Goal: Task Accomplishment & Management: Manage account settings

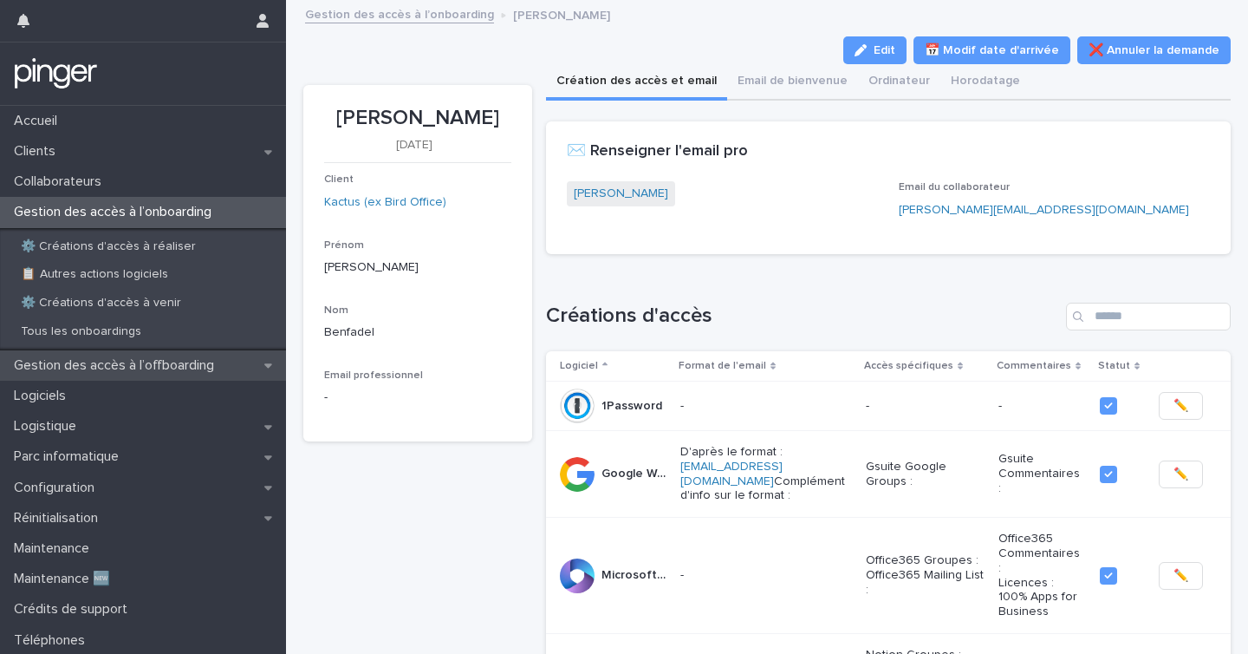
click at [105, 357] on p "Gestion des accès à l’offboarding" at bounding box center [117, 365] width 221 height 16
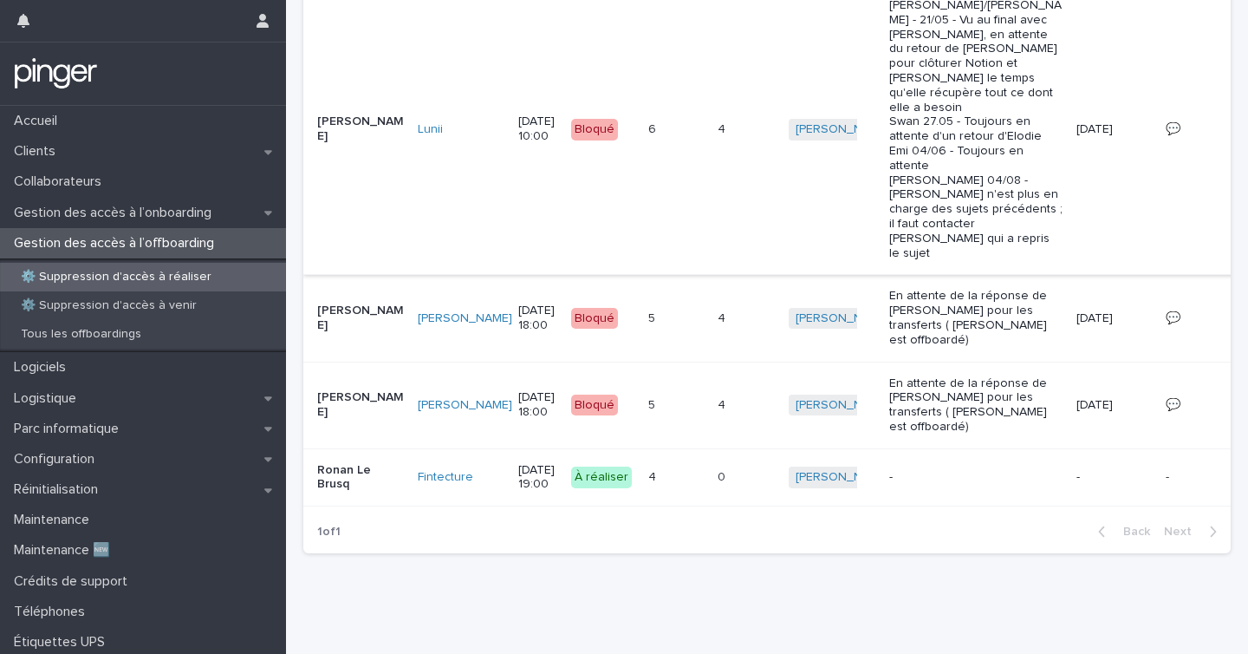
scroll to position [530, 0]
click at [86, 203] on div "Gestion des accès à l’onboarding" at bounding box center [143, 213] width 286 height 30
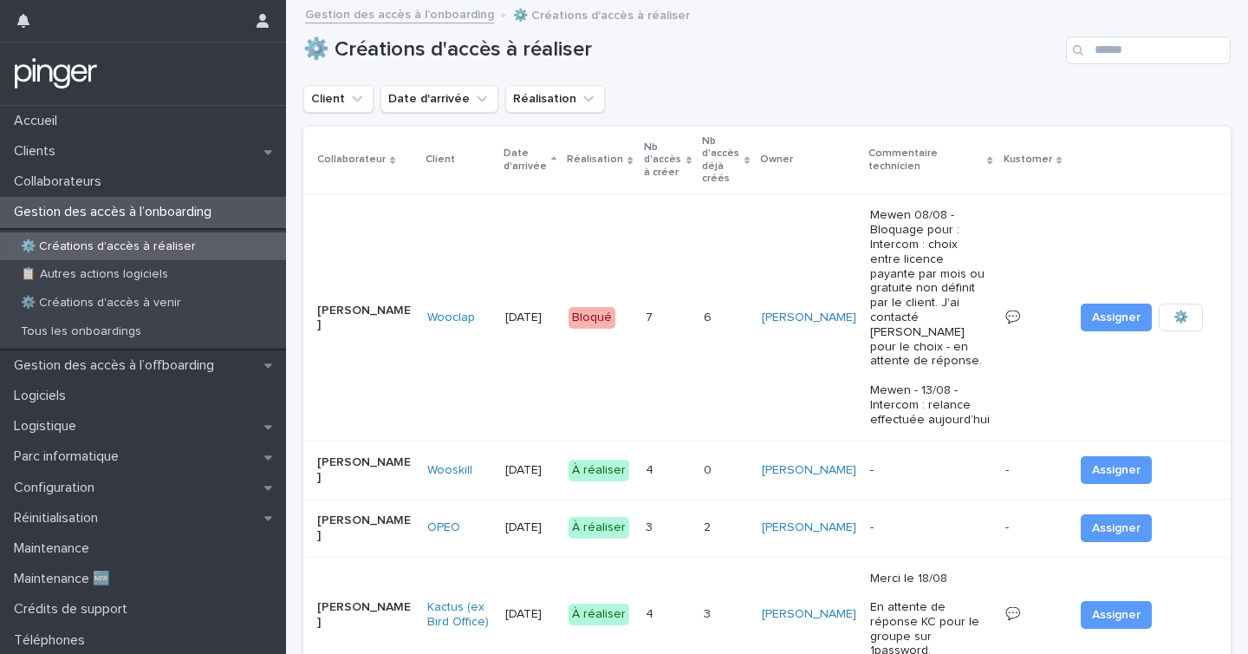
click at [810, 41] on h1 "⚙️ Créations d'accès à réaliser" at bounding box center [681, 49] width 756 height 25
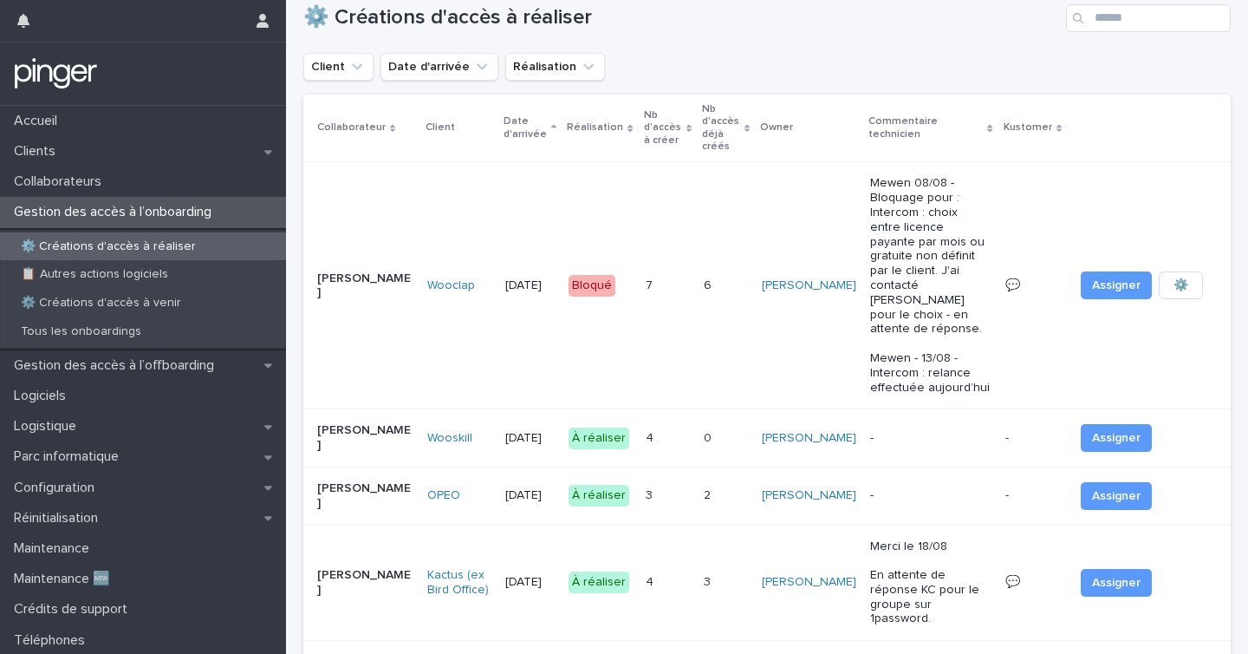
click at [715, 427] on p "0" at bounding box center [709, 436] width 11 height 18
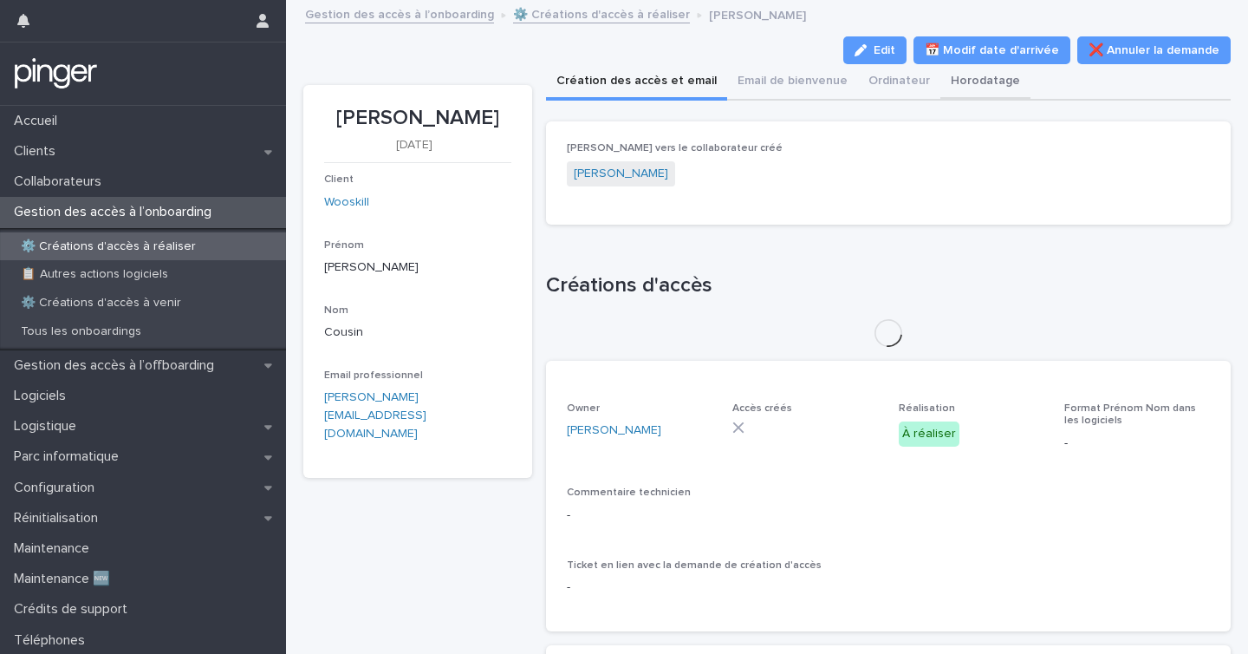
click at [942, 86] on button "Horodatage" at bounding box center [985, 82] width 90 height 36
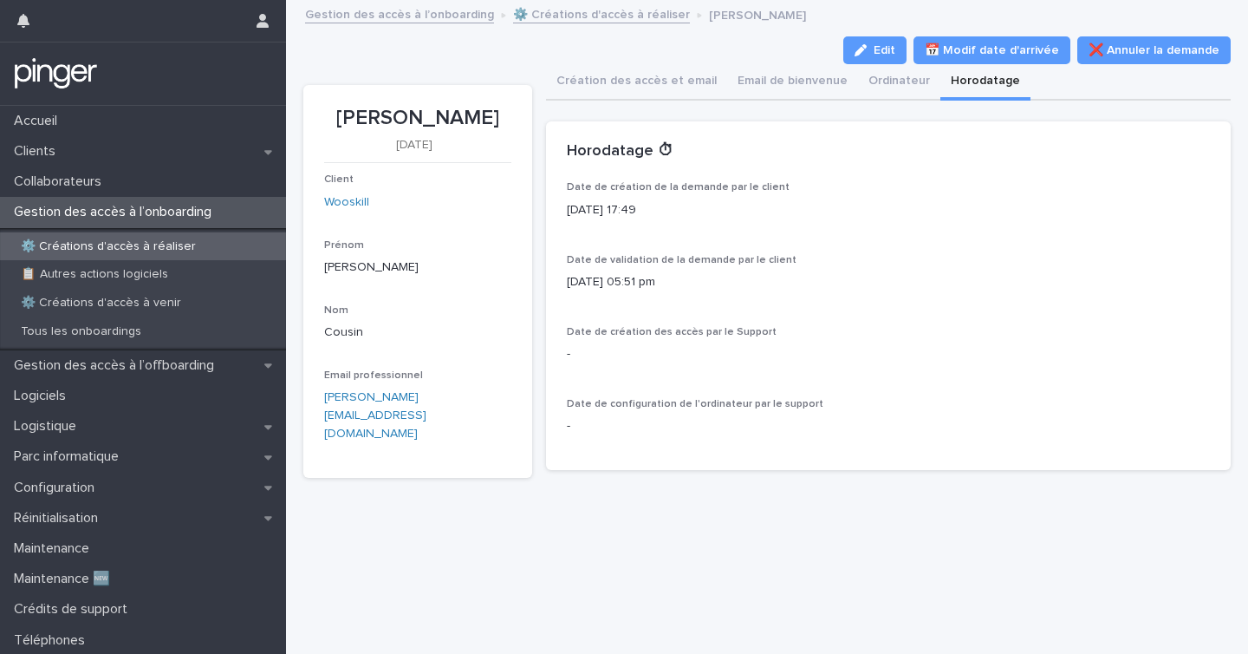
click at [139, 246] on p "⚙️ Créations d'accès à réaliser" at bounding box center [108, 246] width 203 height 15
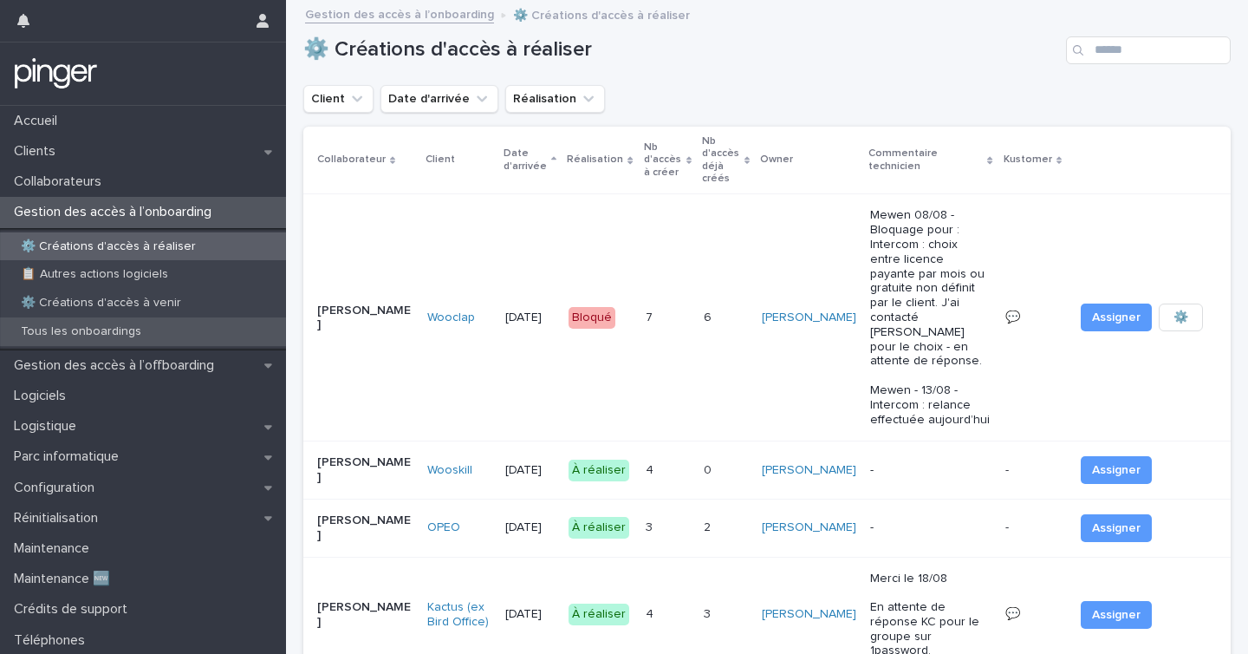
click at [132, 344] on div "Tous les onboardings" at bounding box center [143, 331] width 286 height 29
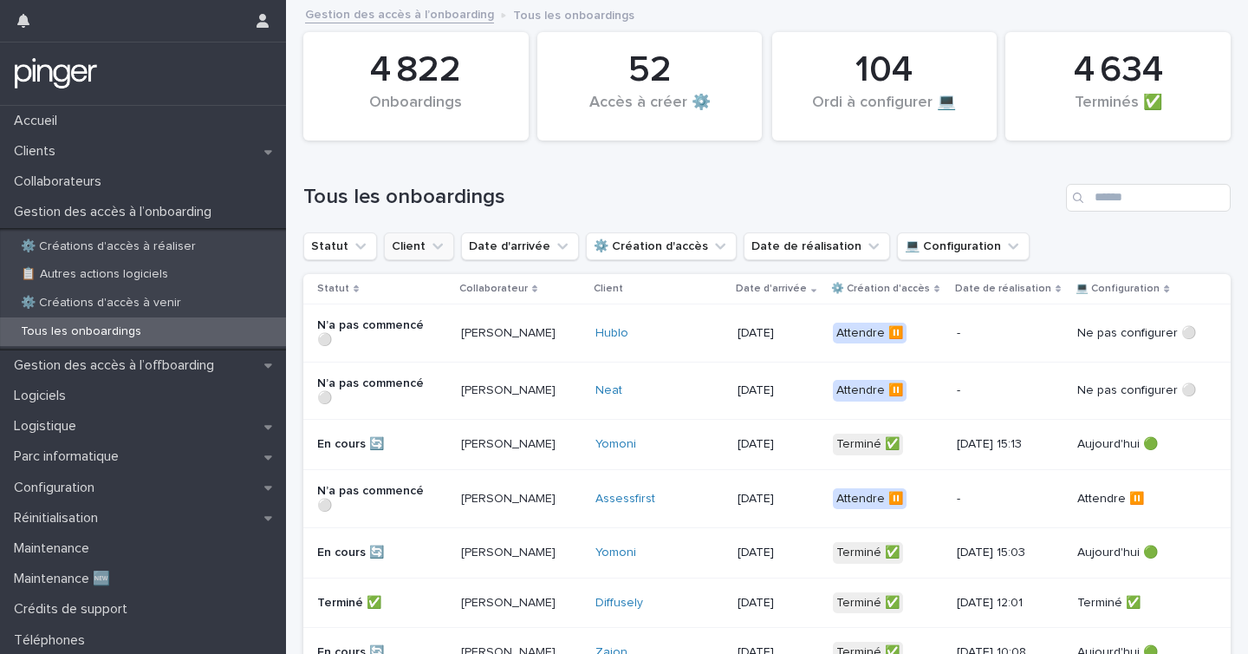
click at [416, 240] on button "Client" at bounding box center [419, 246] width 70 height 28
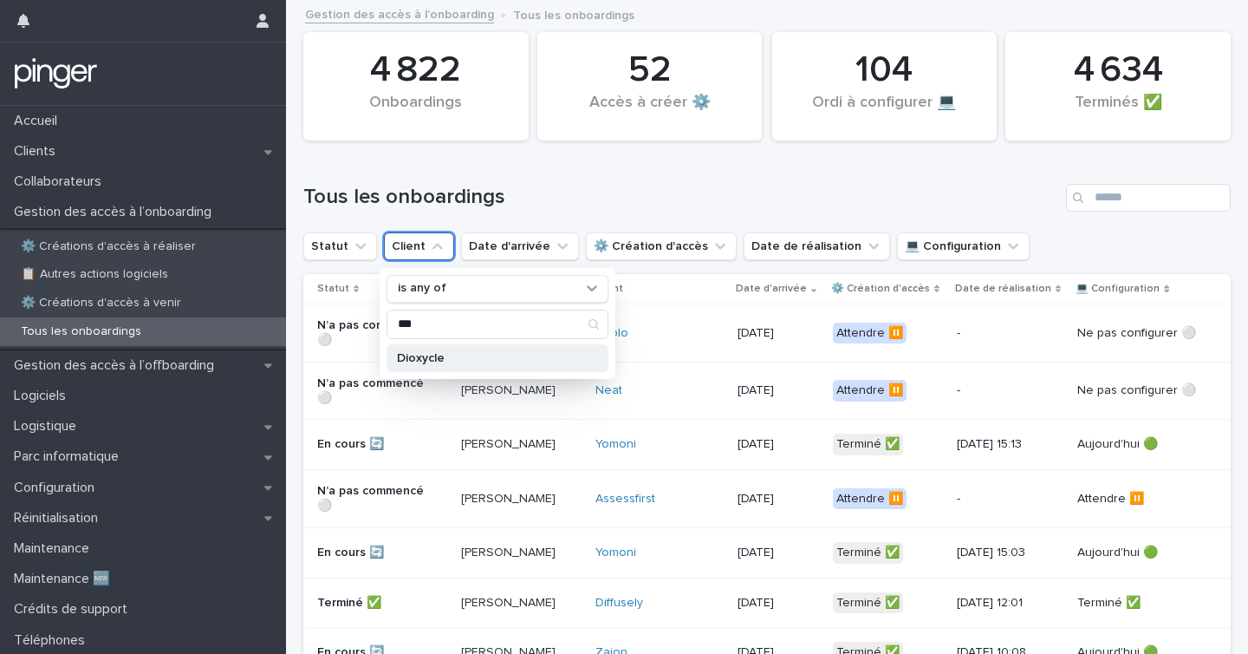
type input "***"
click at [478, 360] on p "Dioxycle" at bounding box center [489, 358] width 184 height 12
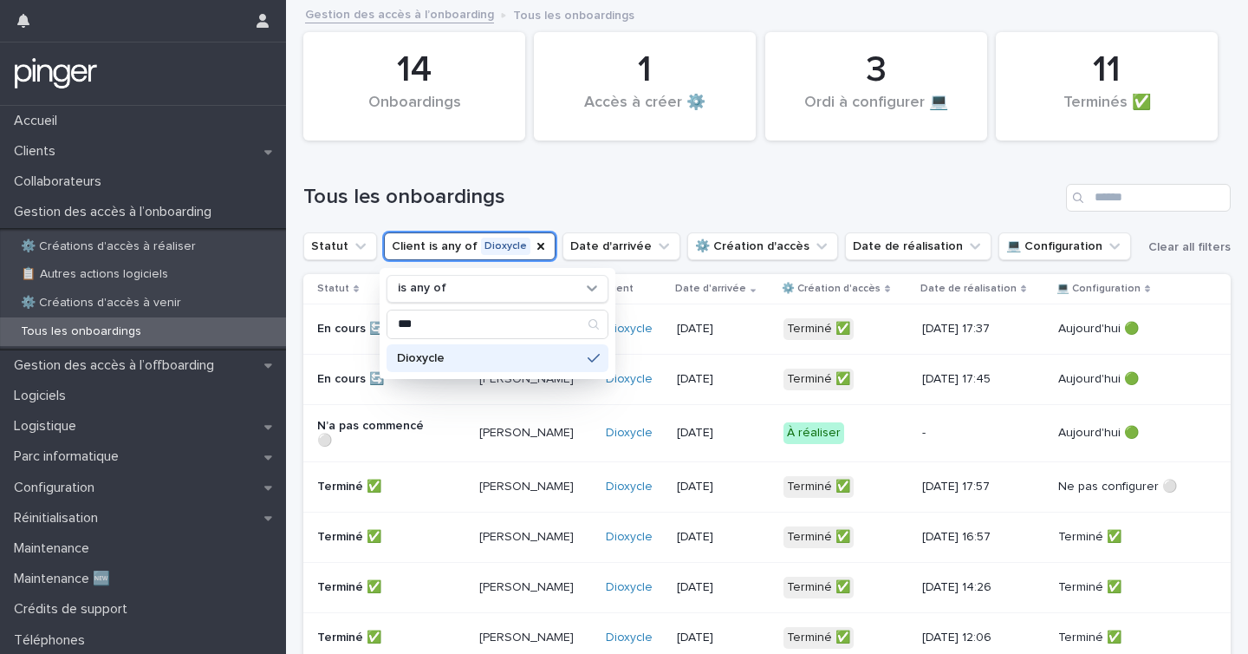
click at [648, 203] on h1 "Tous les onboardings" at bounding box center [681, 197] width 756 height 25
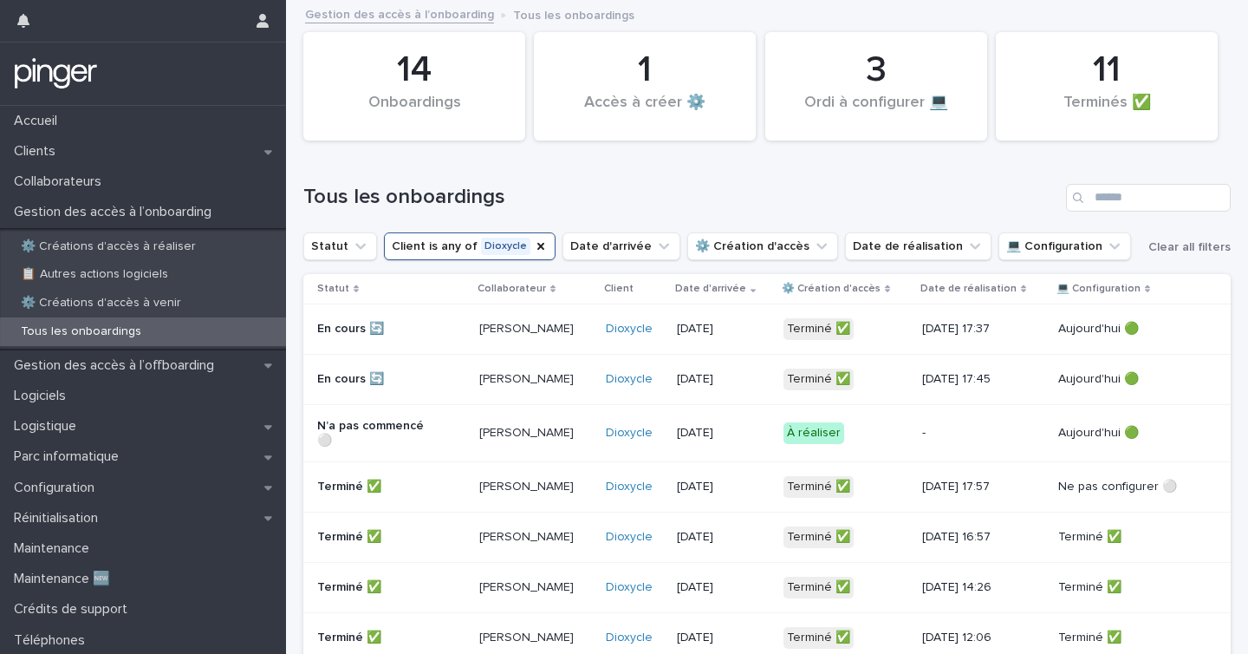
click at [532, 422] on div "[PERSON_NAME]" at bounding box center [535, 431] width 113 height 18
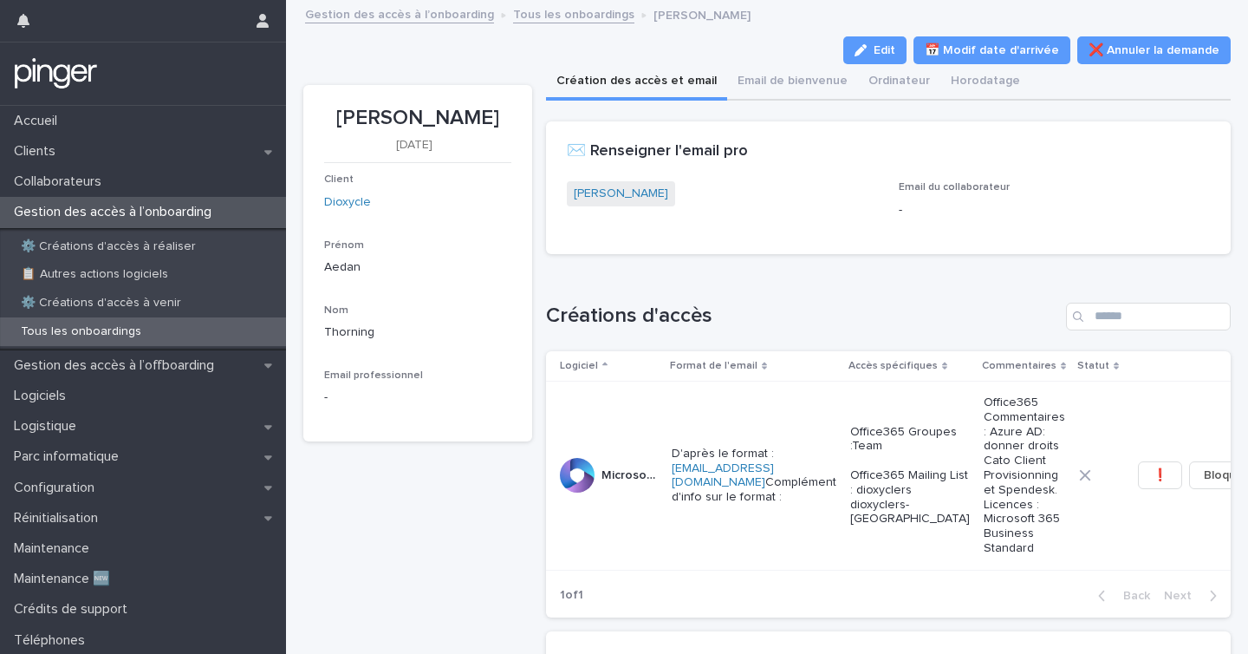
scroll to position [336, 0]
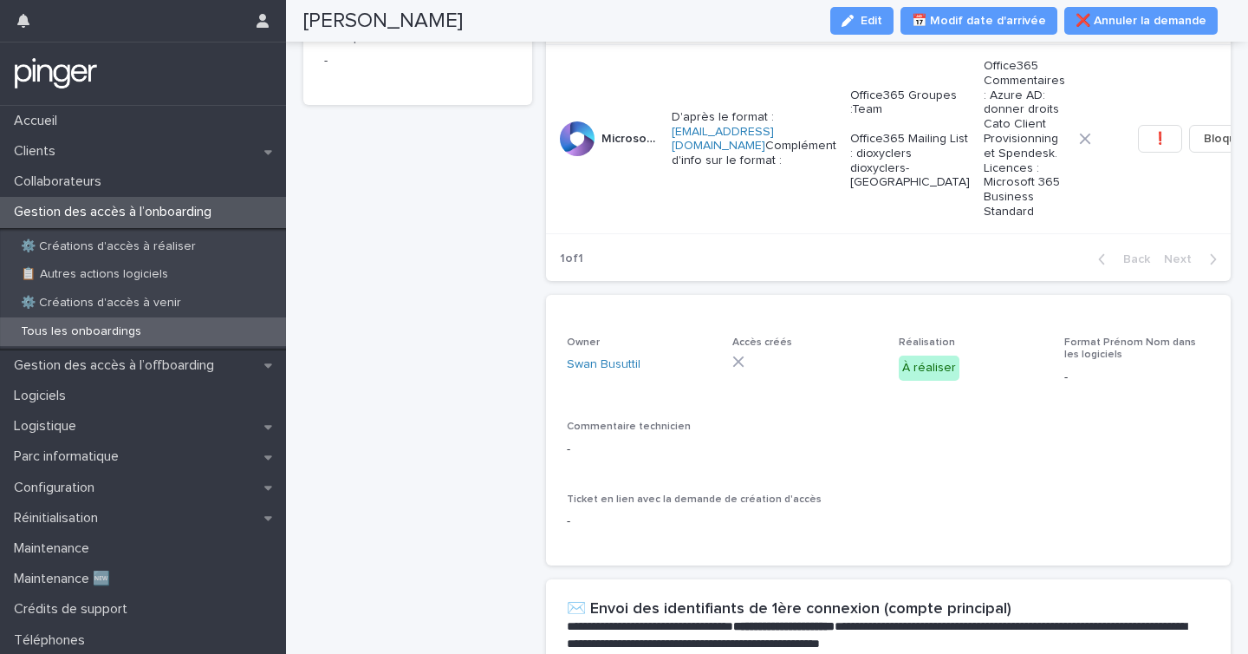
click at [477, 289] on div "[PERSON_NAME] [DATE] Client Dioxycle Prénom Aedan Nom Thorning Email profession…" at bounding box center [417, 291] width 229 height 1084
click at [341, 370] on div "[PERSON_NAME] [DATE] Client Dioxycle Prénom Aedan Nom Thorning Email profession…" at bounding box center [417, 291] width 229 height 1084
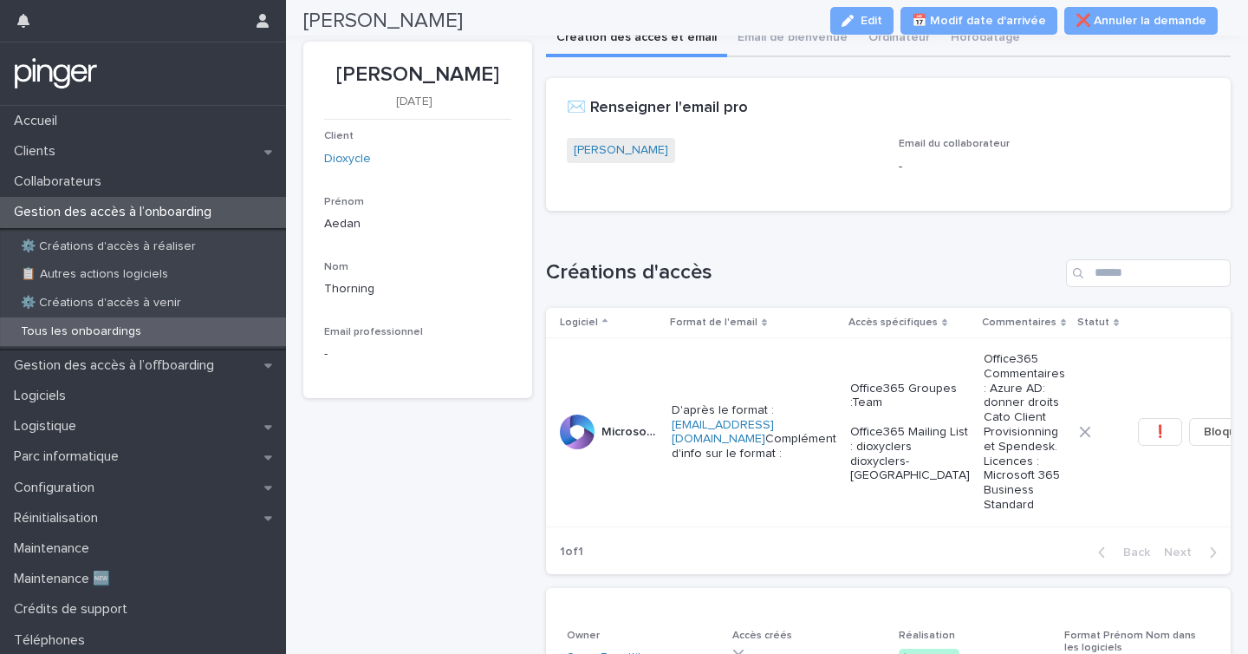
scroll to position [27, 0]
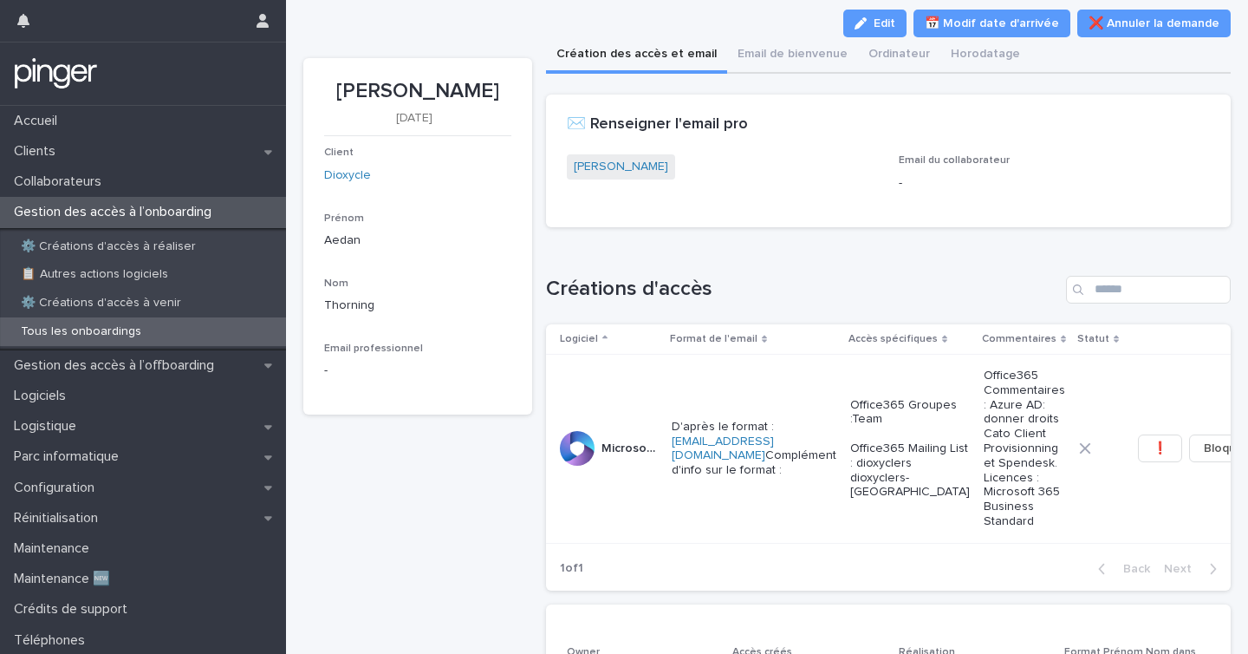
click at [771, 254] on div "Loading... Saving… Créations d'accès Logiciel Format de l'email Accès spécifiqu…" at bounding box center [889, 422] width 686 height 363
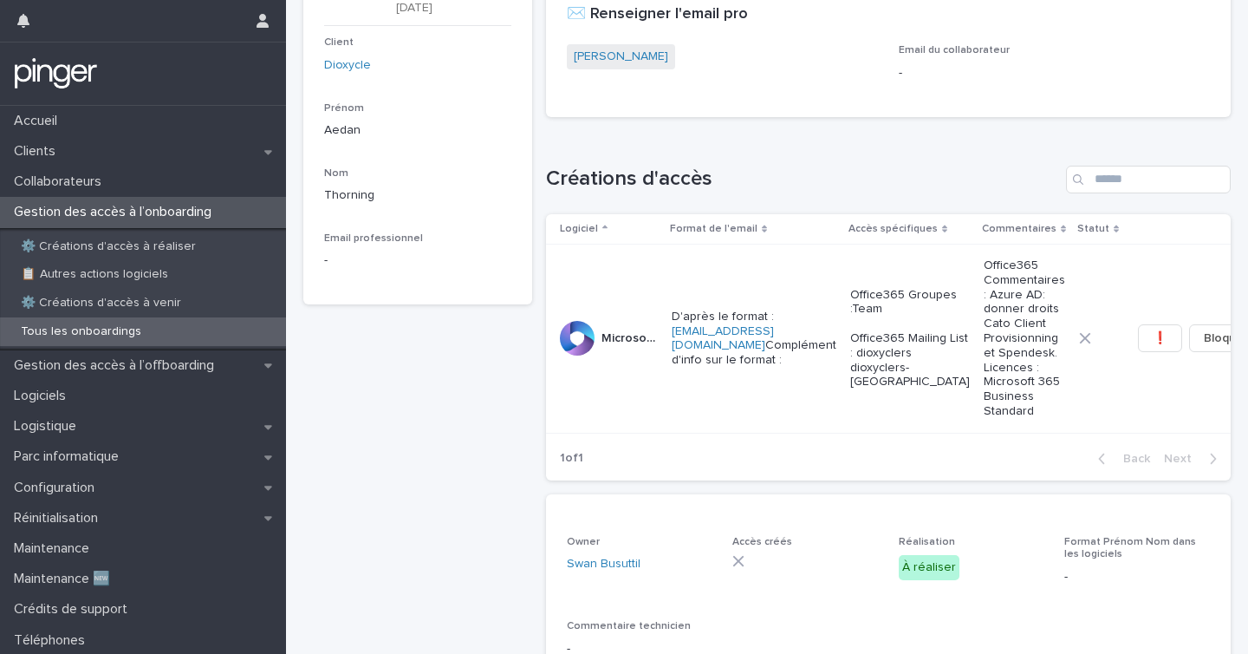
scroll to position [204, 0]
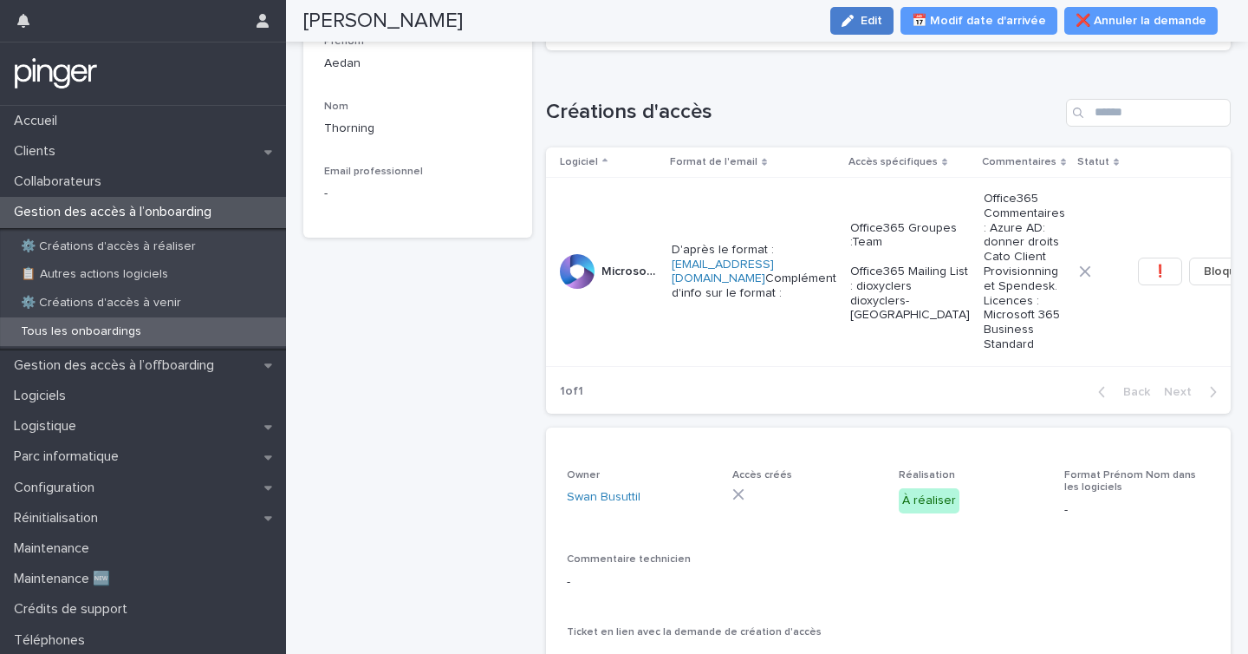
click at [879, 29] on button "Edit" at bounding box center [861, 21] width 63 height 28
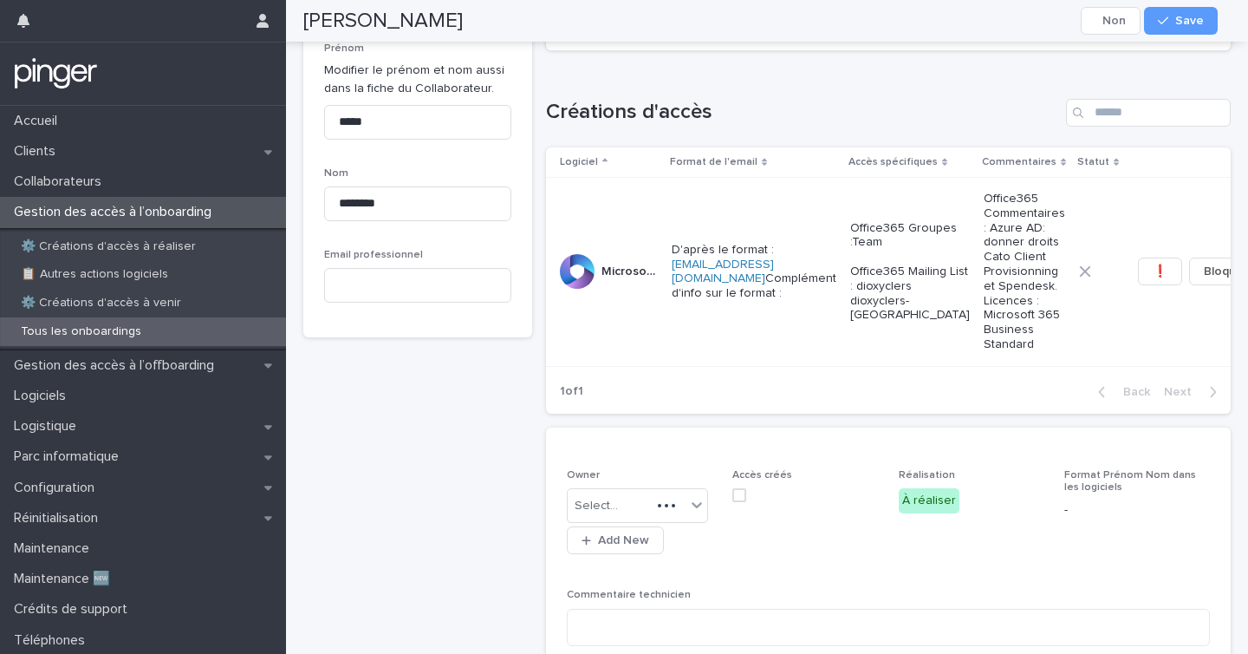
scroll to position [258, 0]
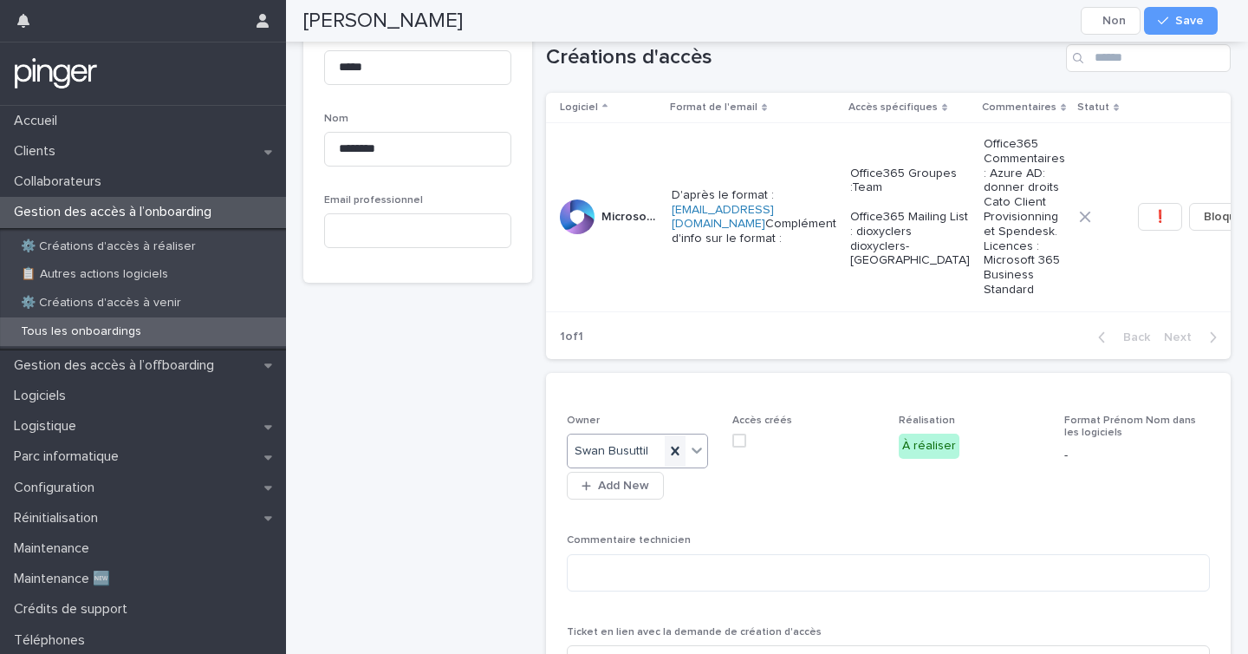
click at [668, 459] on icon at bounding box center [675, 450] width 17 height 17
click at [613, 465] on div "Select..." at bounding box center [627, 451] width 119 height 29
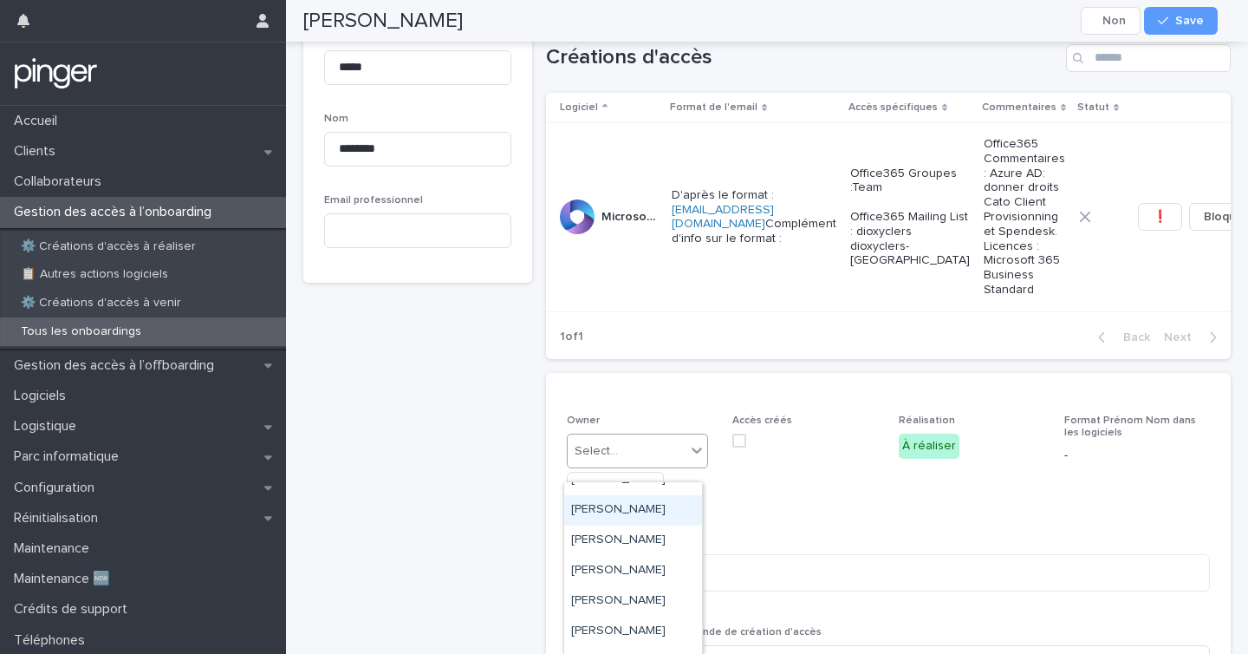
scroll to position [383, 0]
type input "**"
click at [618, 497] on div "[PERSON_NAME]" at bounding box center [633, 497] width 138 height 30
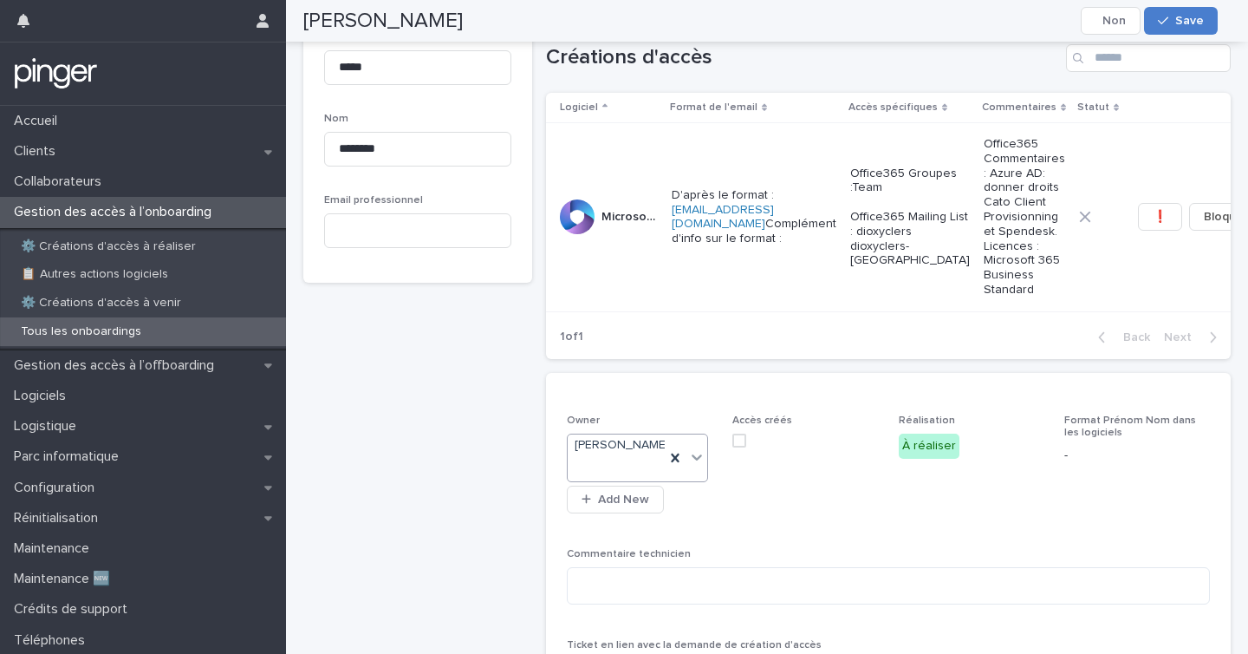
click at [1168, 22] on icon "button" at bounding box center [1163, 21] width 10 height 12
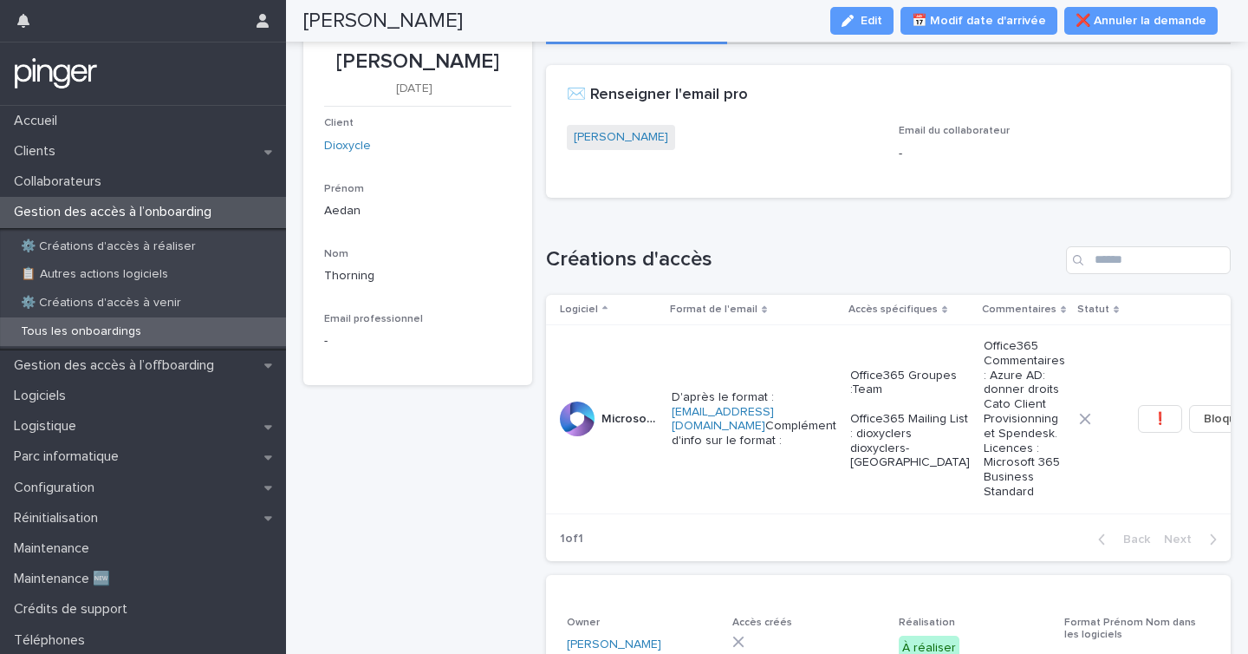
scroll to position [34, 0]
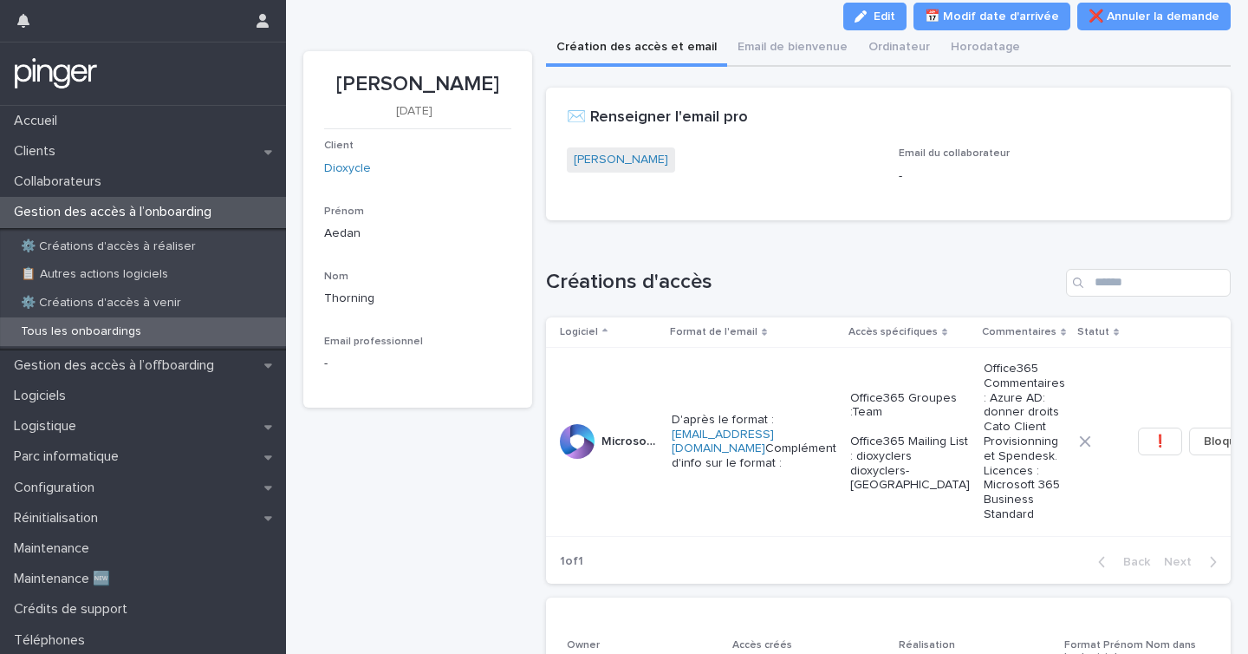
click at [364, 76] on p "[PERSON_NAME]" at bounding box center [417, 84] width 187 height 25
drag, startPoint x: 334, startPoint y: 86, endPoint x: 485, endPoint y: 80, distance: 151.8
click at [485, 80] on p "[PERSON_NAME]" at bounding box center [417, 84] width 187 height 25
copy p "[PERSON_NAME]"
click at [766, 257] on div "Loading... Saving… Créations d'accès Logiciel Format de l'email Accès spécifiqu…" at bounding box center [889, 415] width 686 height 363
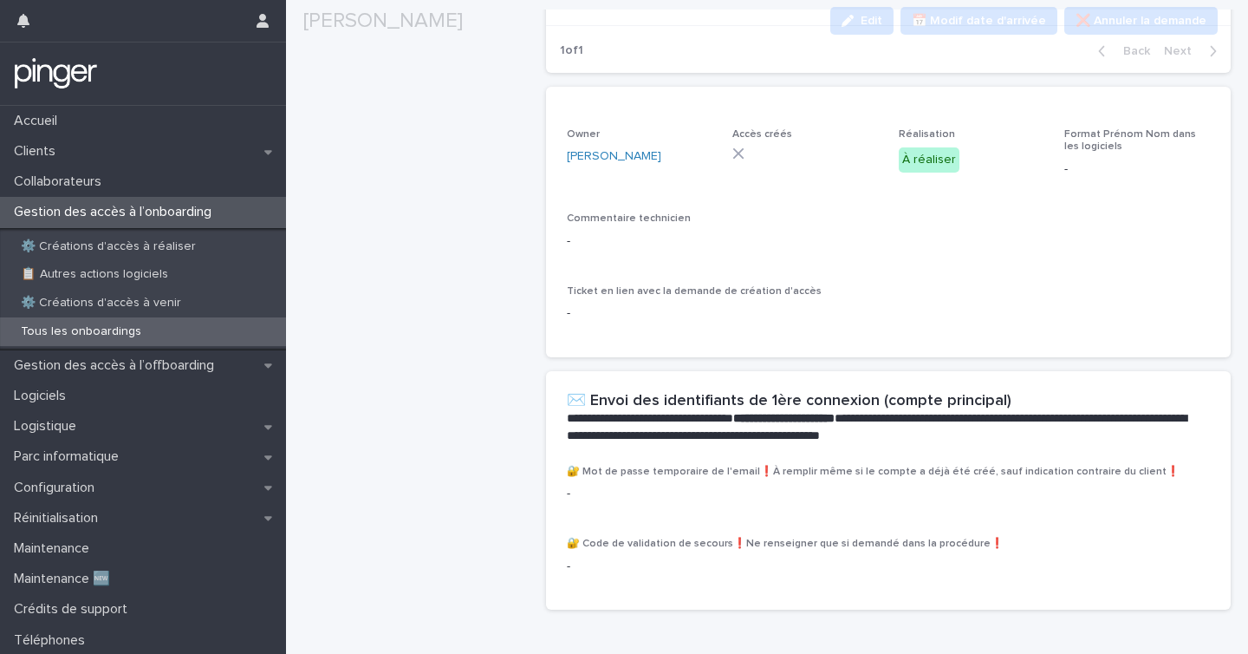
scroll to position [627, 0]
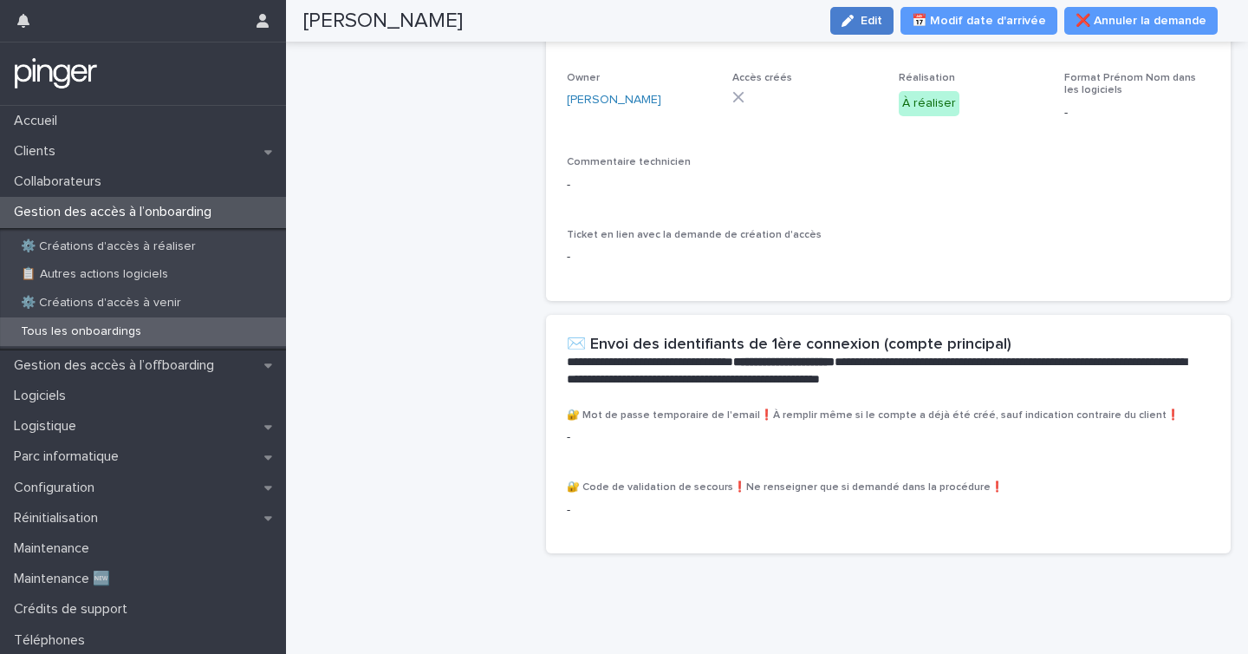
click at [881, 25] on span "Edit" at bounding box center [872, 21] width 22 height 12
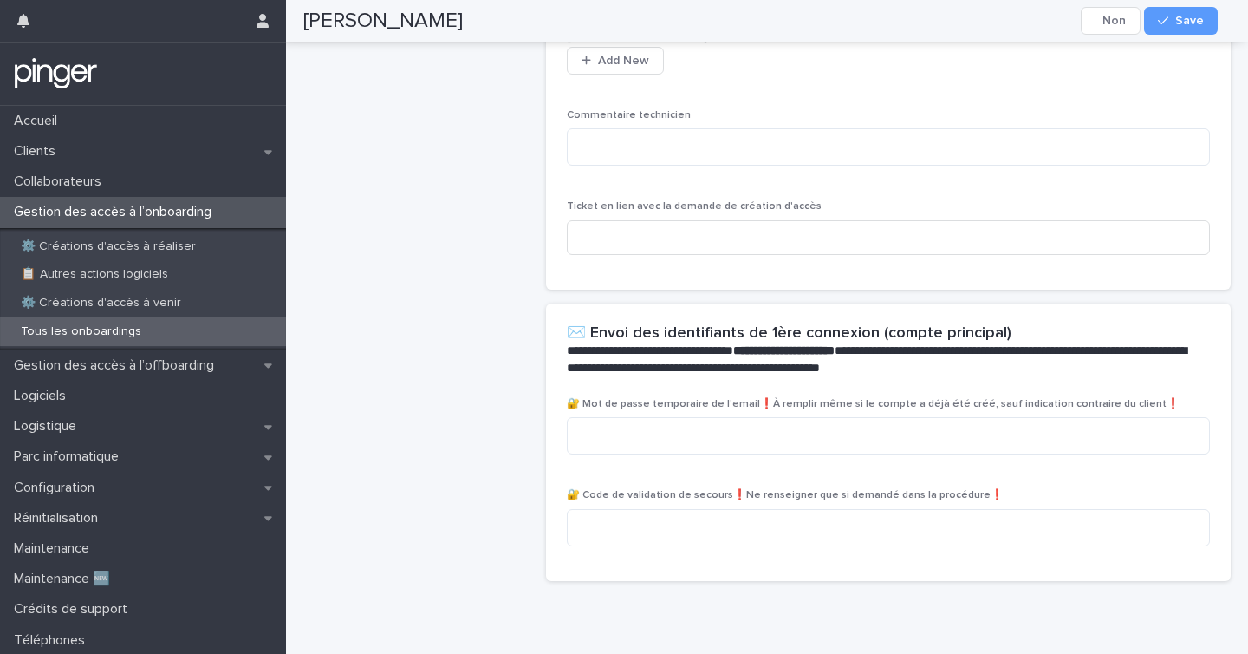
scroll to position [680, 0]
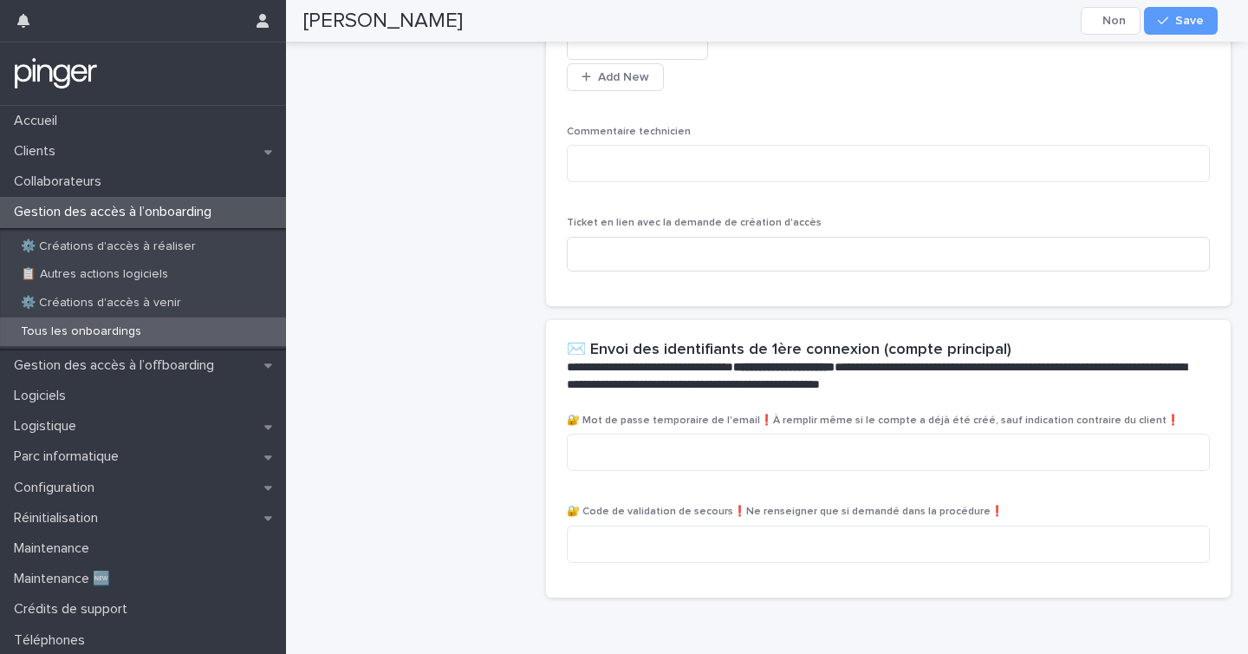
drag, startPoint x: 658, startPoint y: 409, endPoint x: 642, endPoint y: 458, distance: 51.0
click at [658, 409] on div "**********" at bounding box center [889, 367] width 686 height 94
click at [642, 459] on textarea at bounding box center [889, 451] width 644 height 37
paste textarea "**********"
type textarea "**********"
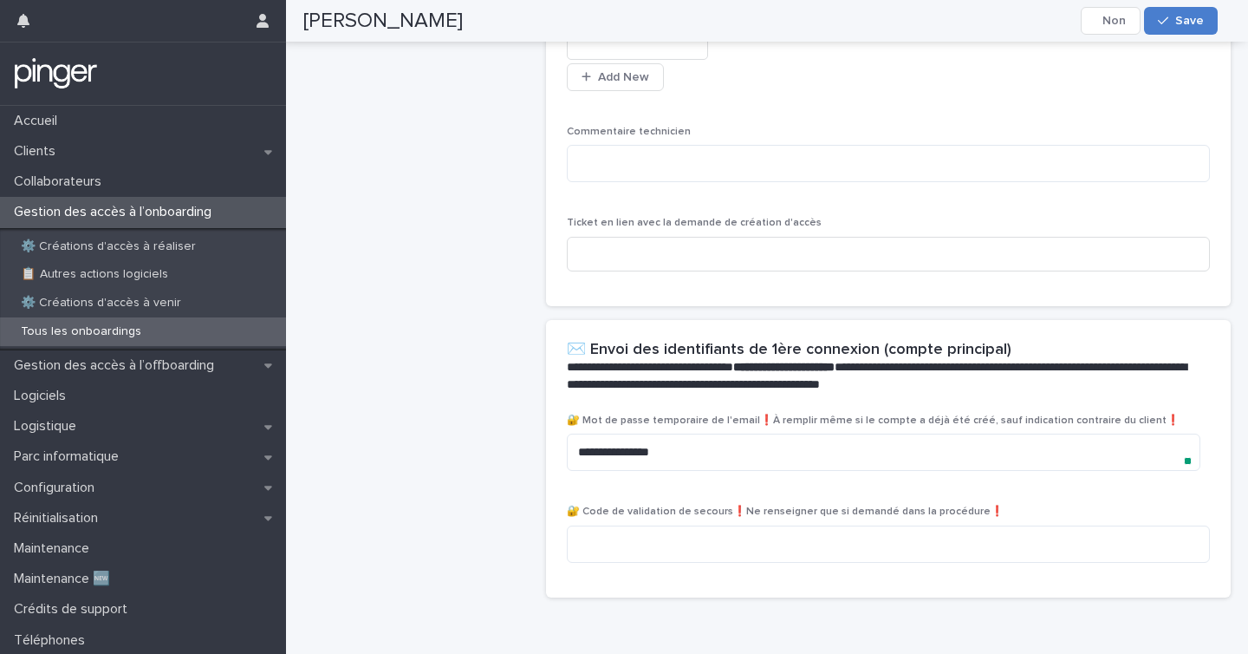
click at [1188, 20] on span "Save" at bounding box center [1189, 21] width 29 height 12
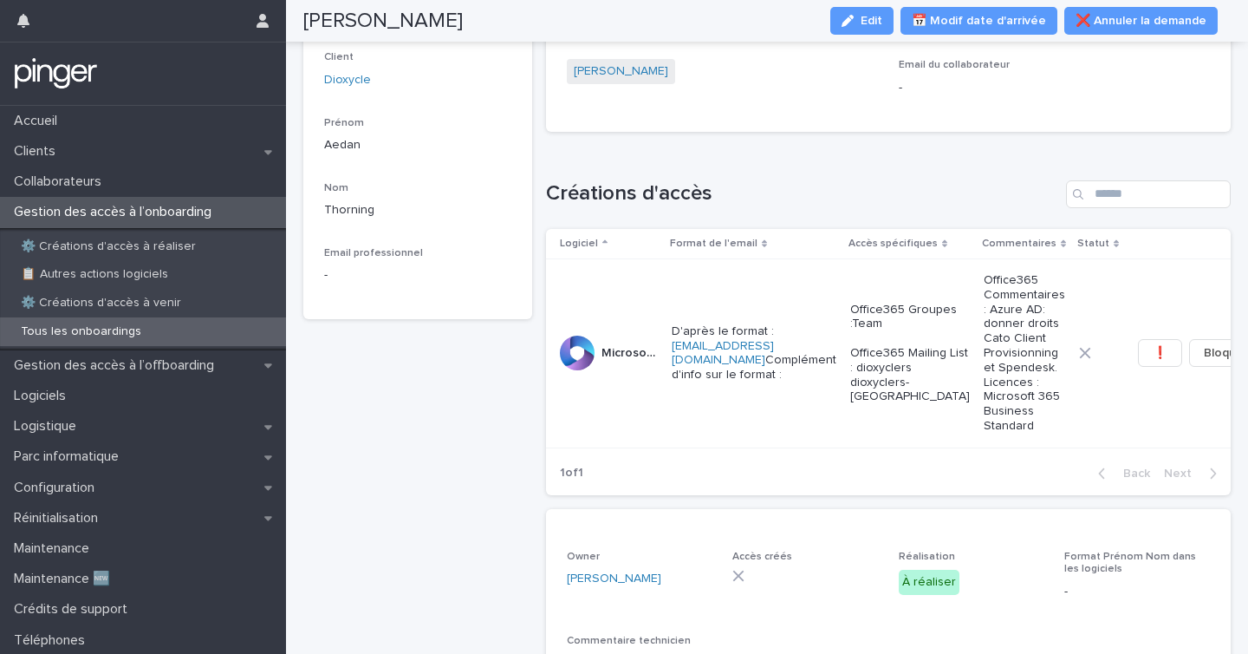
scroll to position [68, 0]
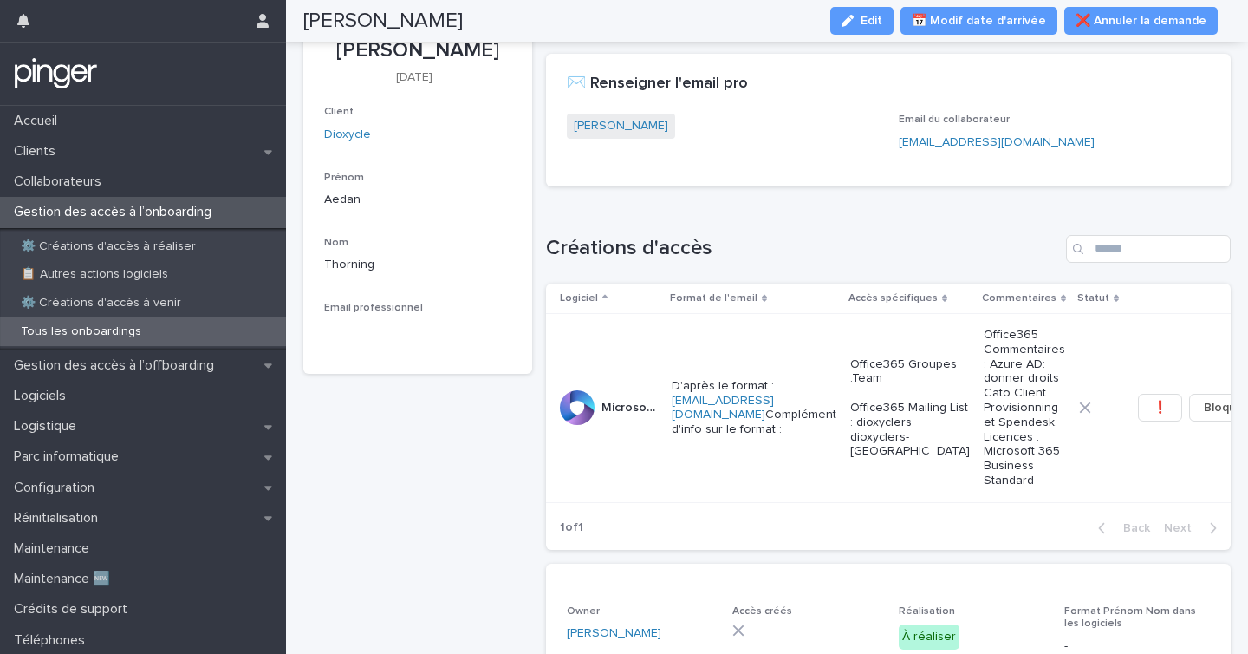
click at [492, 536] on div "[PERSON_NAME] [DATE] Client Dioxycle Prénom Aedan Nom Thorning Email profession…" at bounding box center [417, 559] width 229 height 1084
click at [1044, 225] on div "Loading... Saving… Créations d'accès Logiciel Format de l'email Accès spécifiqu…" at bounding box center [889, 381] width 686 height 363
click at [1138, 420] on button "❗" at bounding box center [1160, 408] width 44 height 28
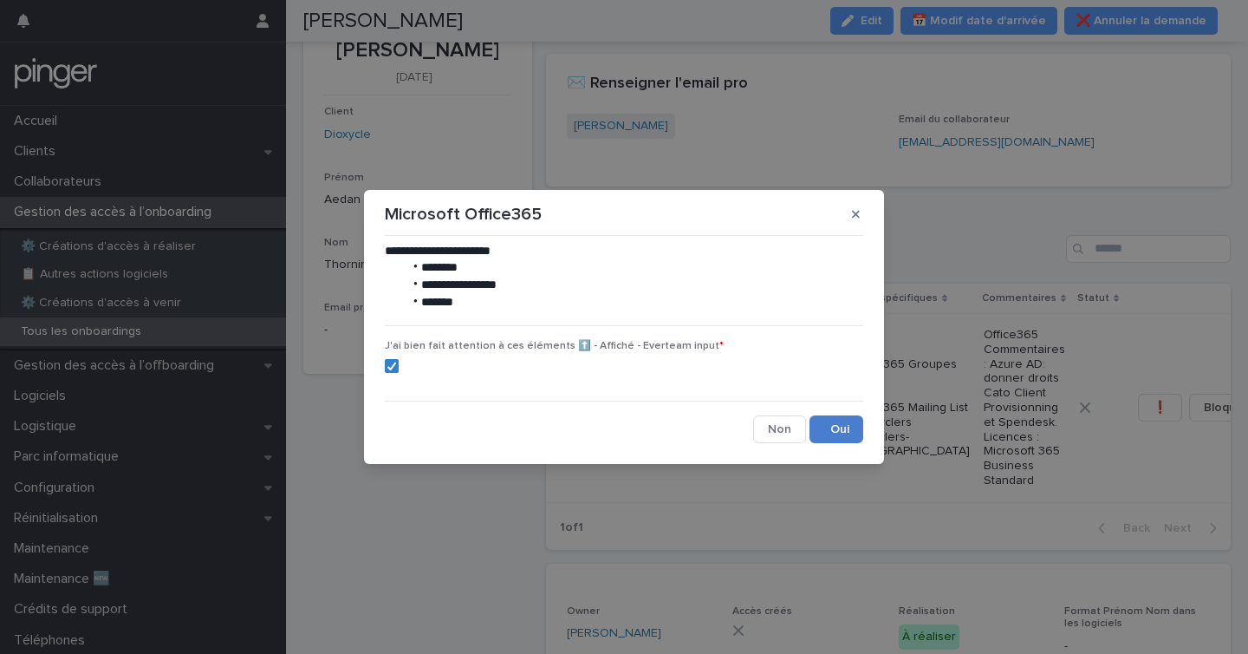
click at [848, 430] on button "Save" at bounding box center [837, 429] width 54 height 28
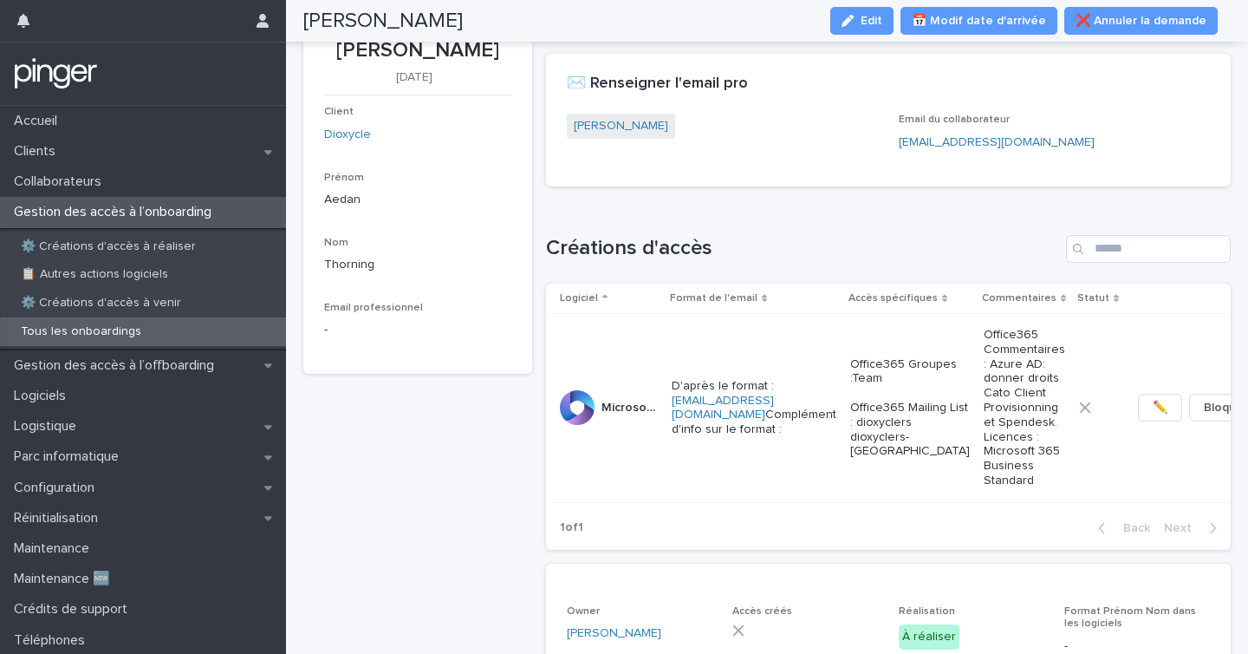
click at [790, 212] on div "Loading... Saving… Créations d'accès Logiciel Format de l'email Accès spécifiqu…" at bounding box center [889, 381] width 686 height 363
click at [1153, 413] on span "✏️" at bounding box center [1160, 407] width 15 height 17
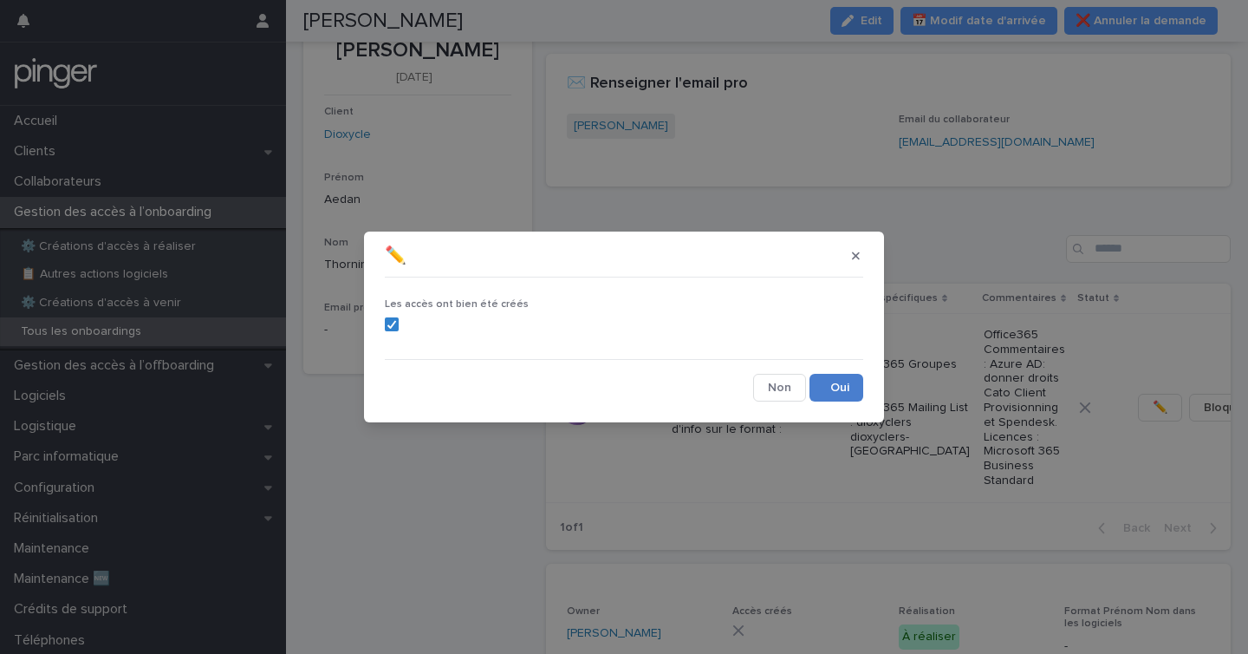
click at [862, 389] on button "Save" at bounding box center [837, 388] width 54 height 28
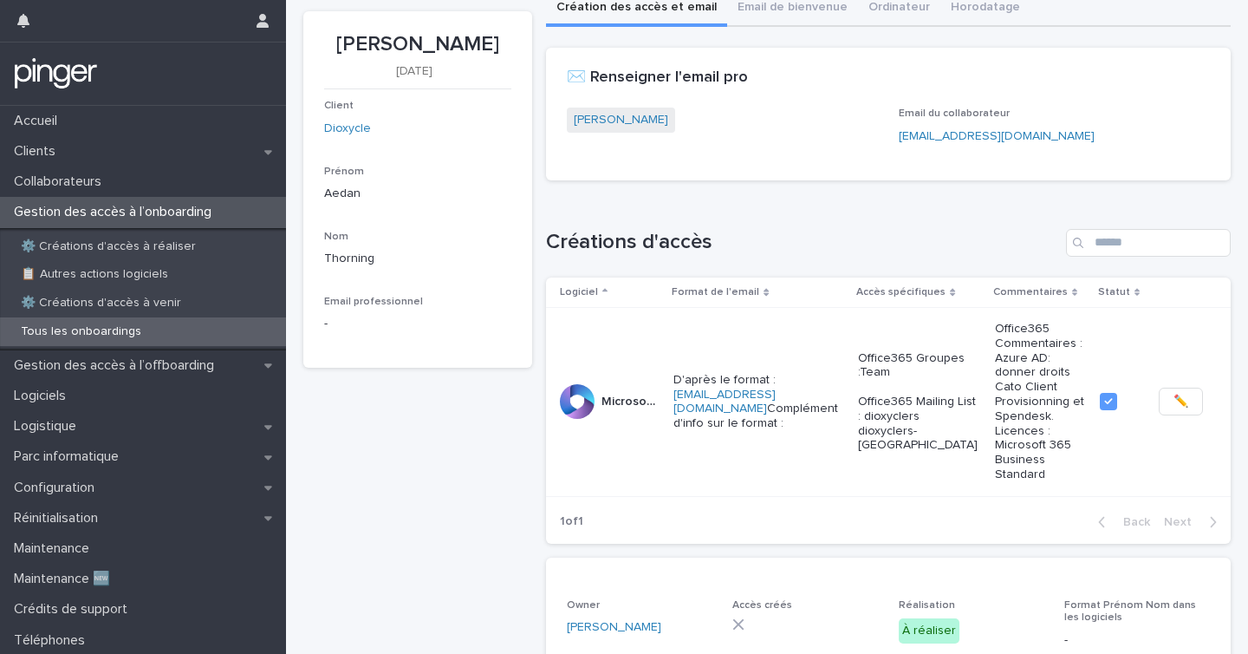
scroll to position [570, 0]
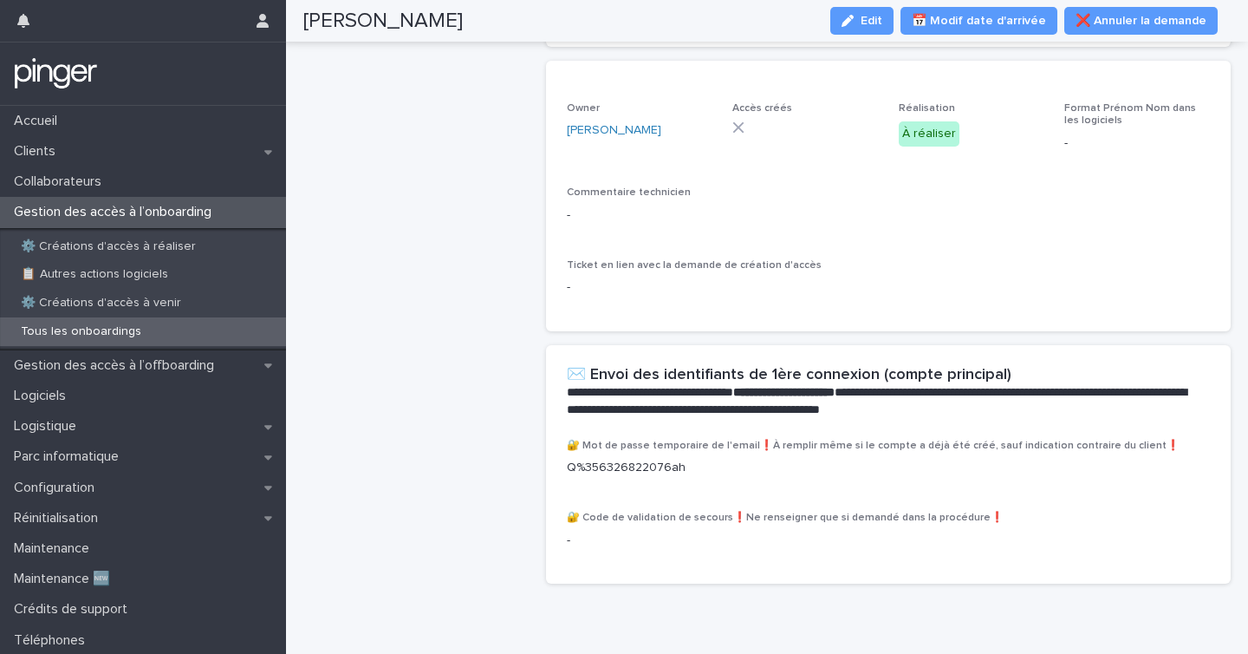
click at [882, 17] on span "Edit" at bounding box center [872, 21] width 22 height 12
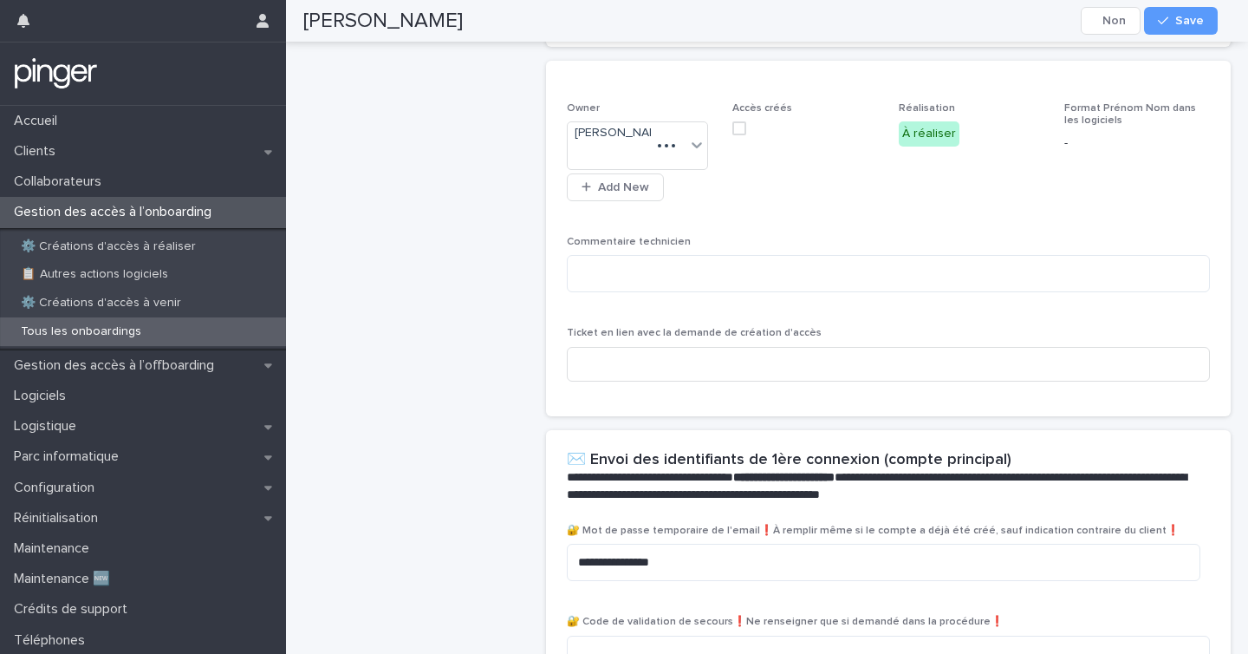
scroll to position [555, 0]
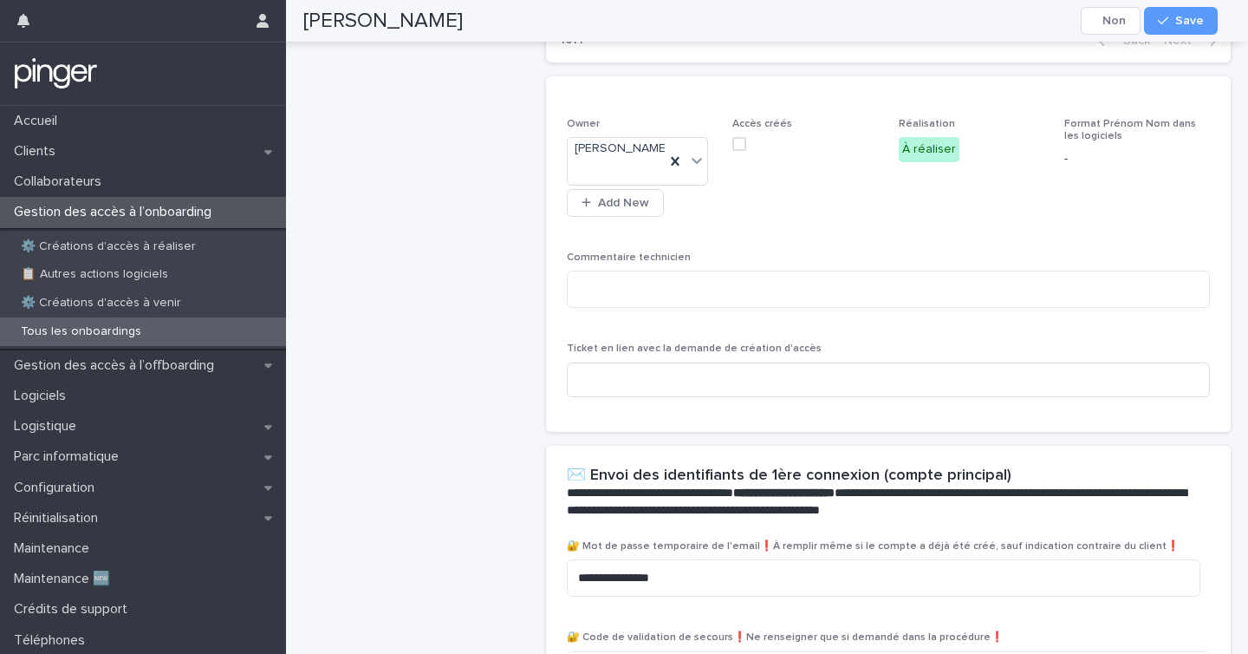
click at [734, 118] on div "Accès créés" at bounding box center [805, 141] width 146 height 47
click at [739, 137] on span at bounding box center [739, 144] width 14 height 14
click at [1173, 21] on div "button" at bounding box center [1166, 21] width 17 height 12
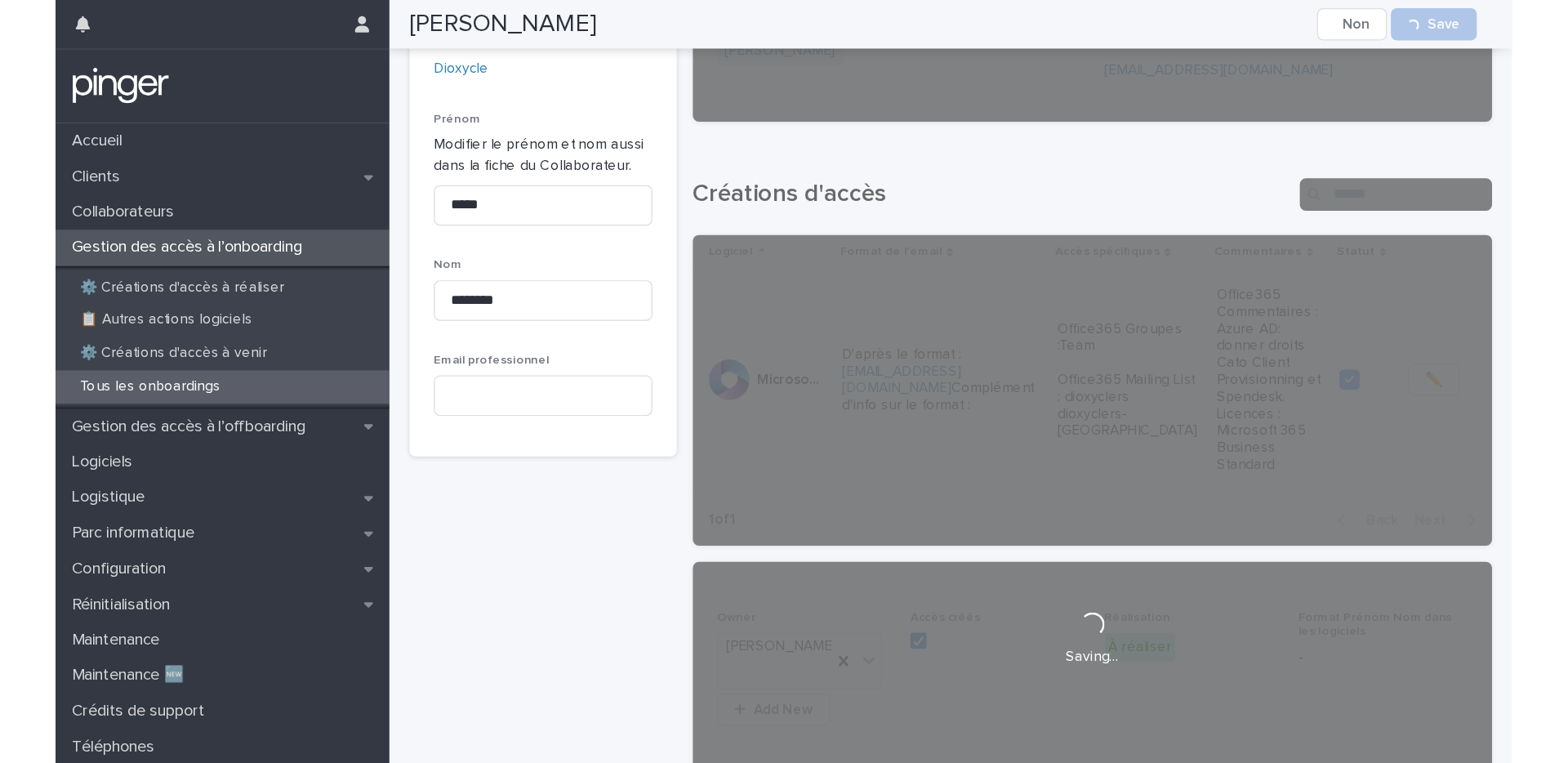
scroll to position [0, 0]
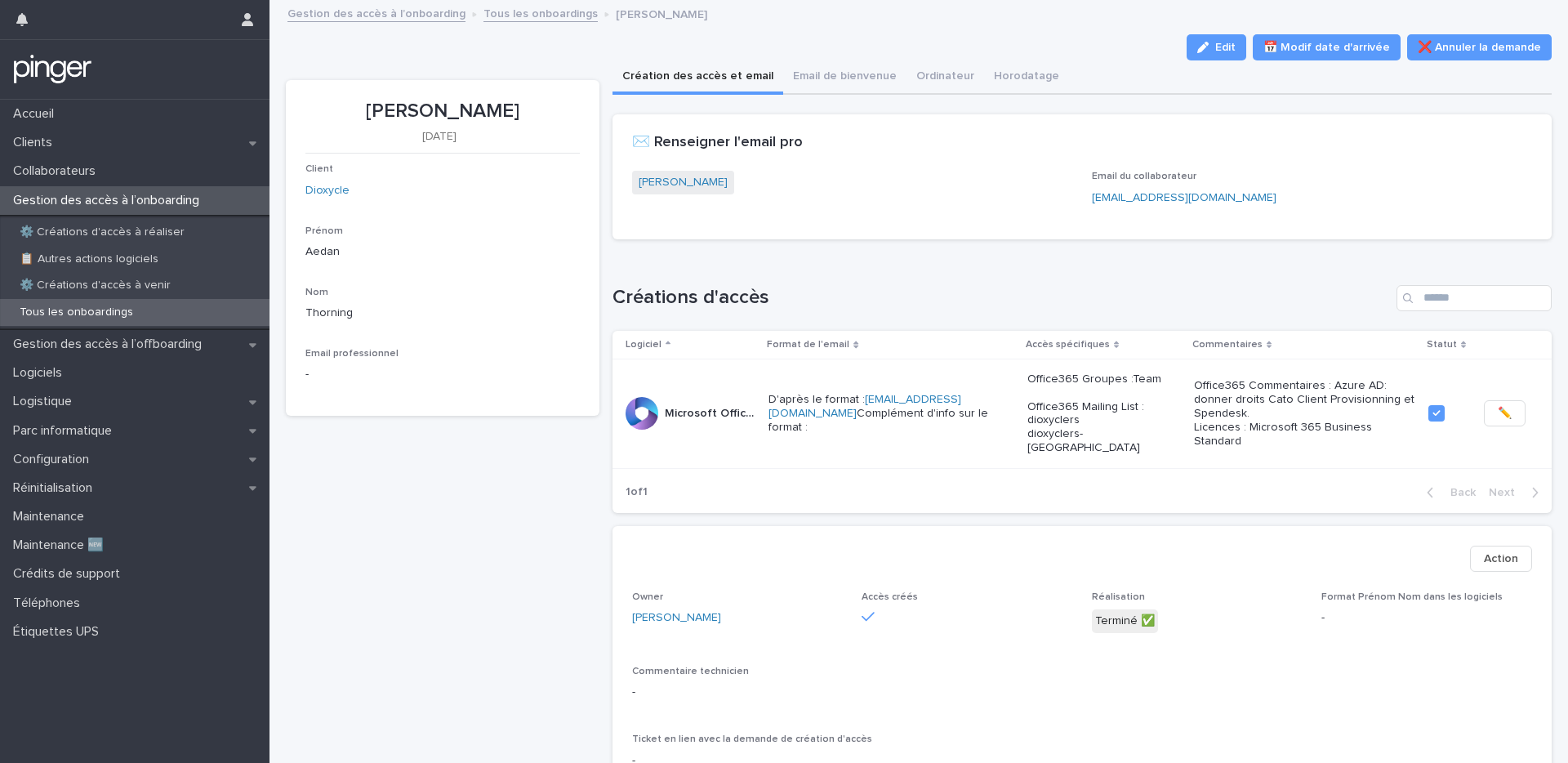
click at [139, 310] on div "Tous les onboardings" at bounding box center [135, 312] width 270 height 27
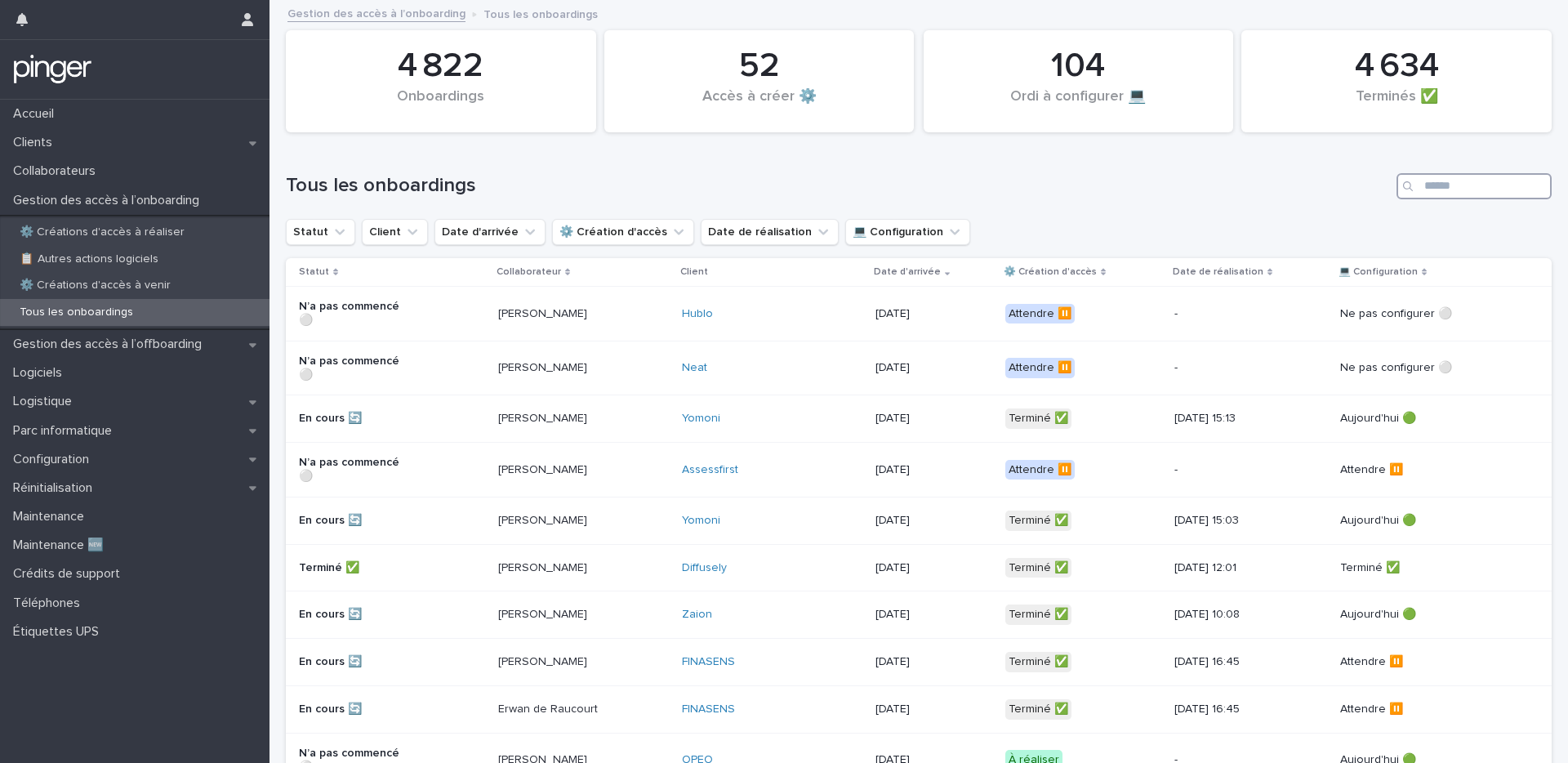
click at [1175, 189] on input "Search" at bounding box center [1474, 187] width 155 height 26
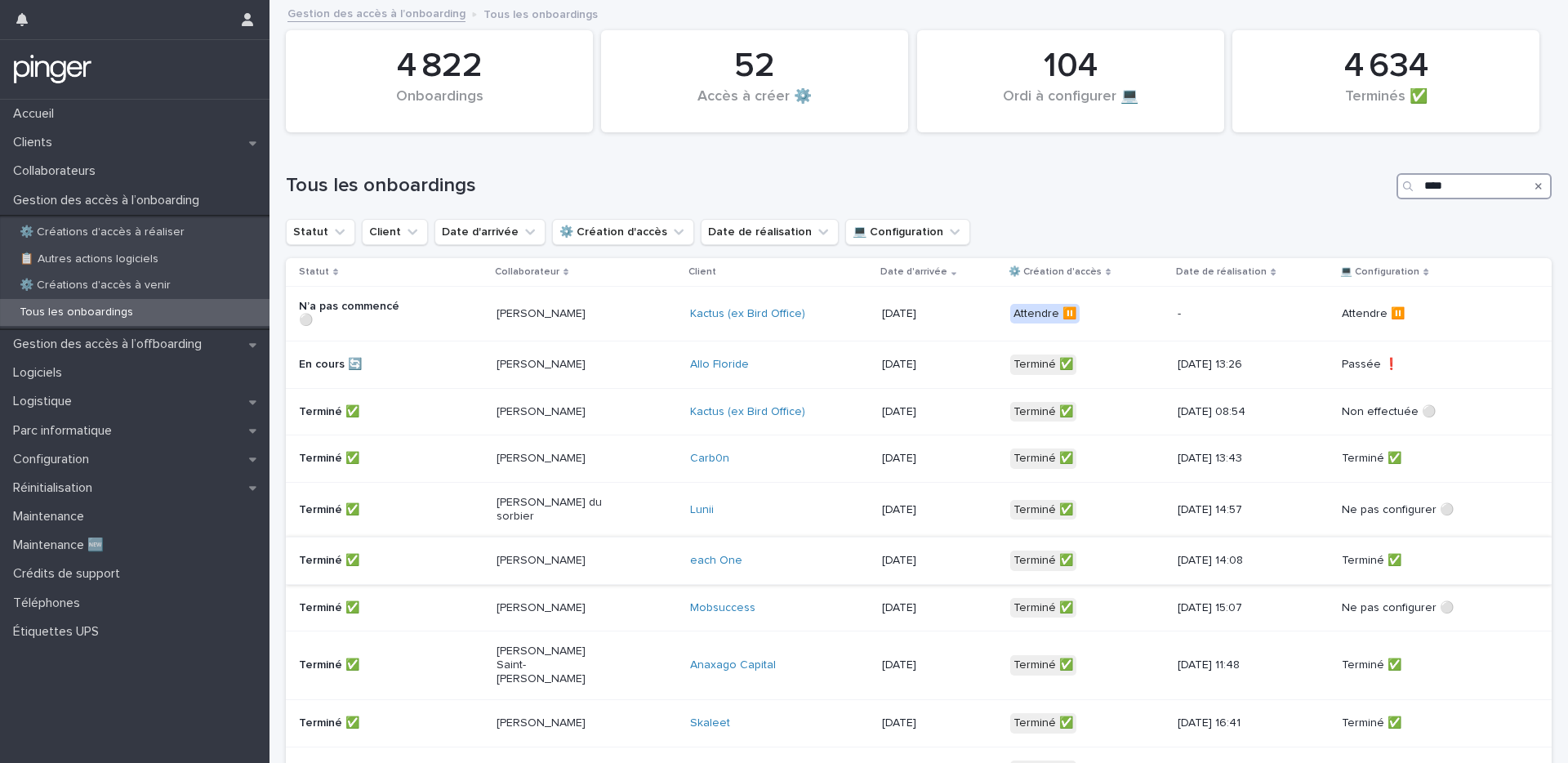
type input "****"
click at [585, 536] on td "[PERSON_NAME]" at bounding box center [587, 560] width 194 height 47
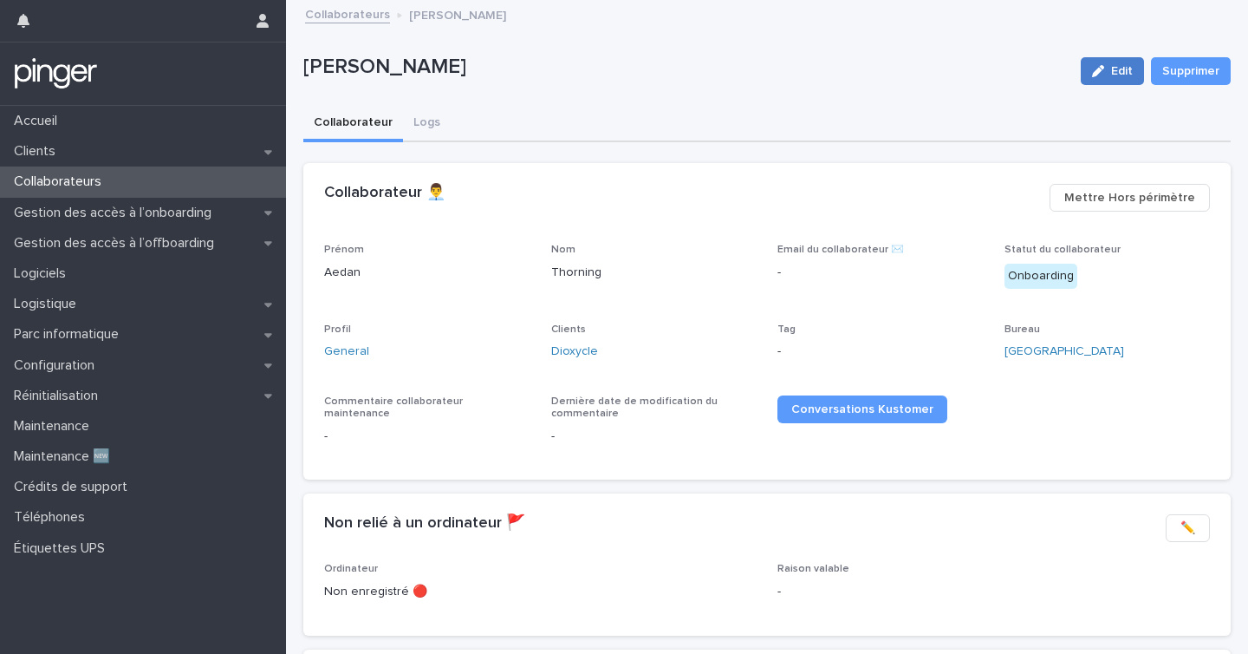
click at [1081, 77] on button "Edit" at bounding box center [1112, 71] width 63 height 28
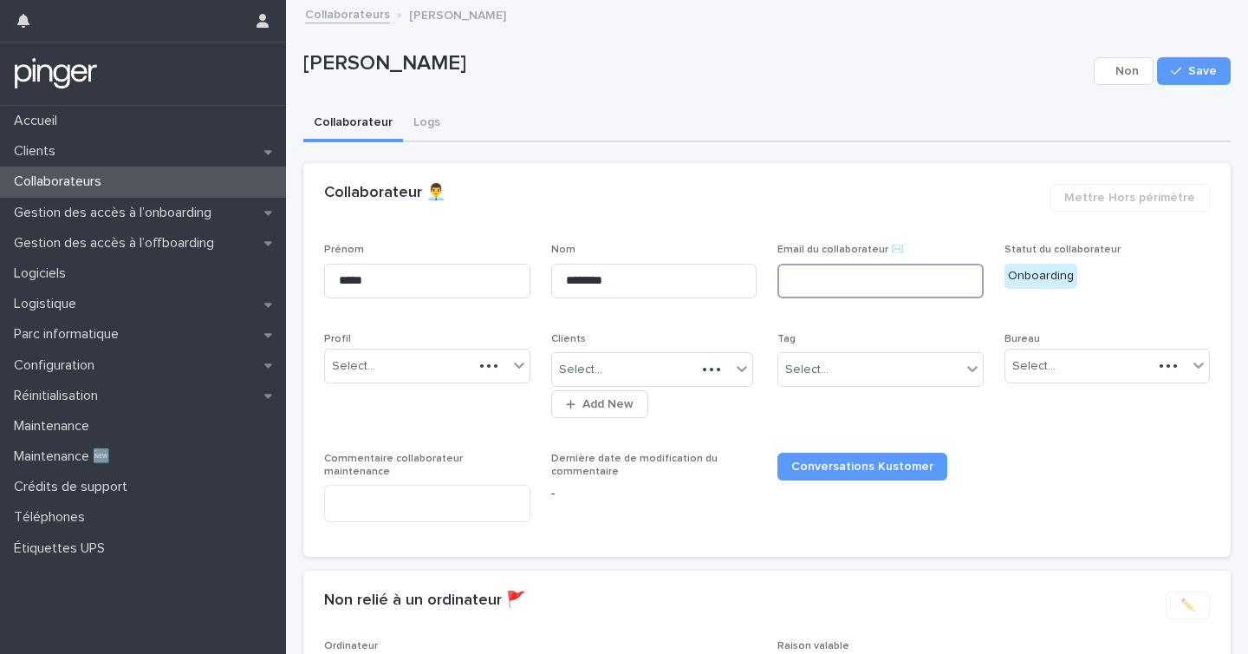
click at [872, 296] on input at bounding box center [881, 281] width 206 height 35
paste input "**********"
type input "**********"
click at [1171, 74] on icon "button" at bounding box center [1176, 71] width 10 height 12
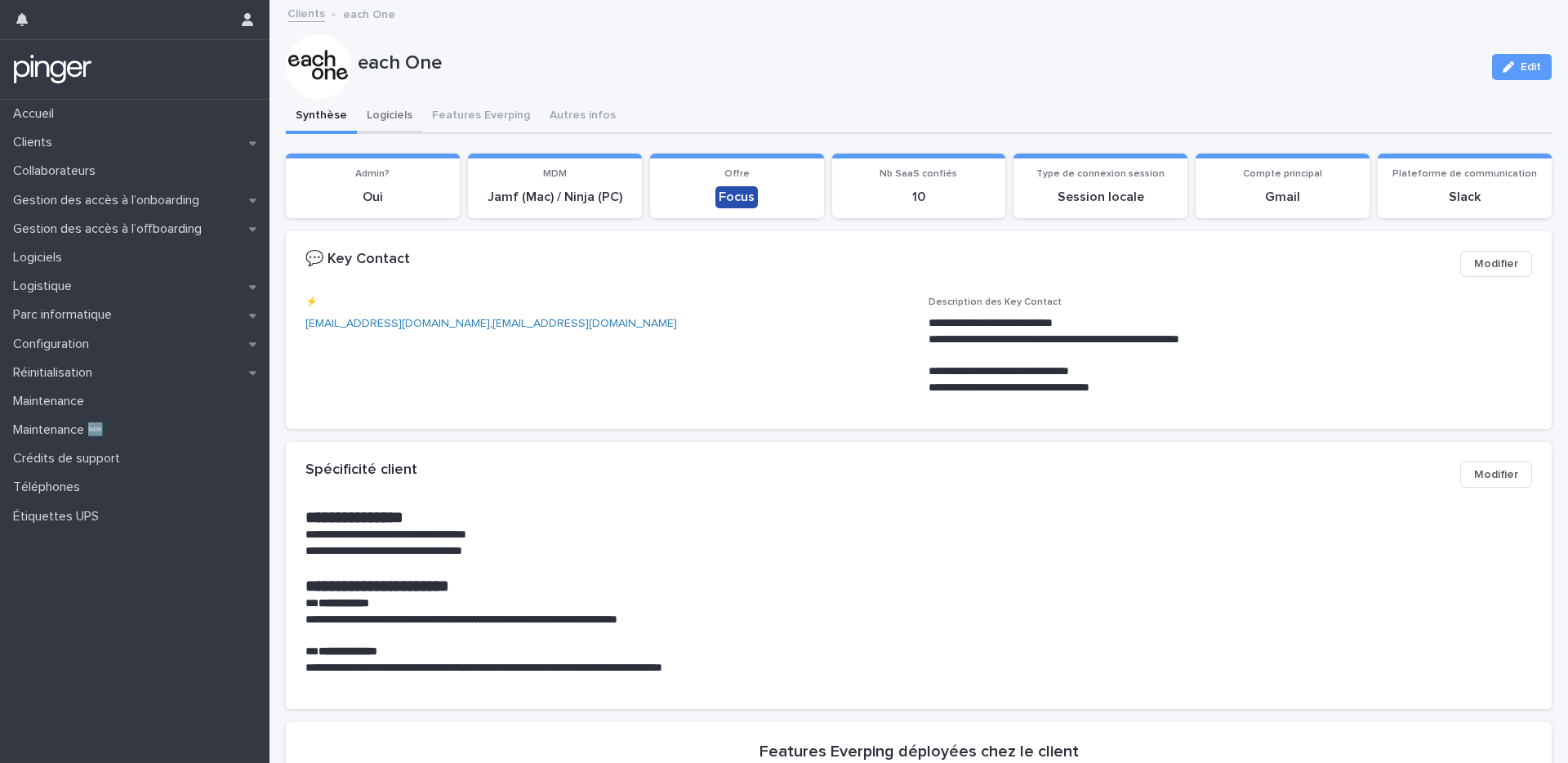
click at [400, 121] on button "Logiciels" at bounding box center [389, 117] width 65 height 34
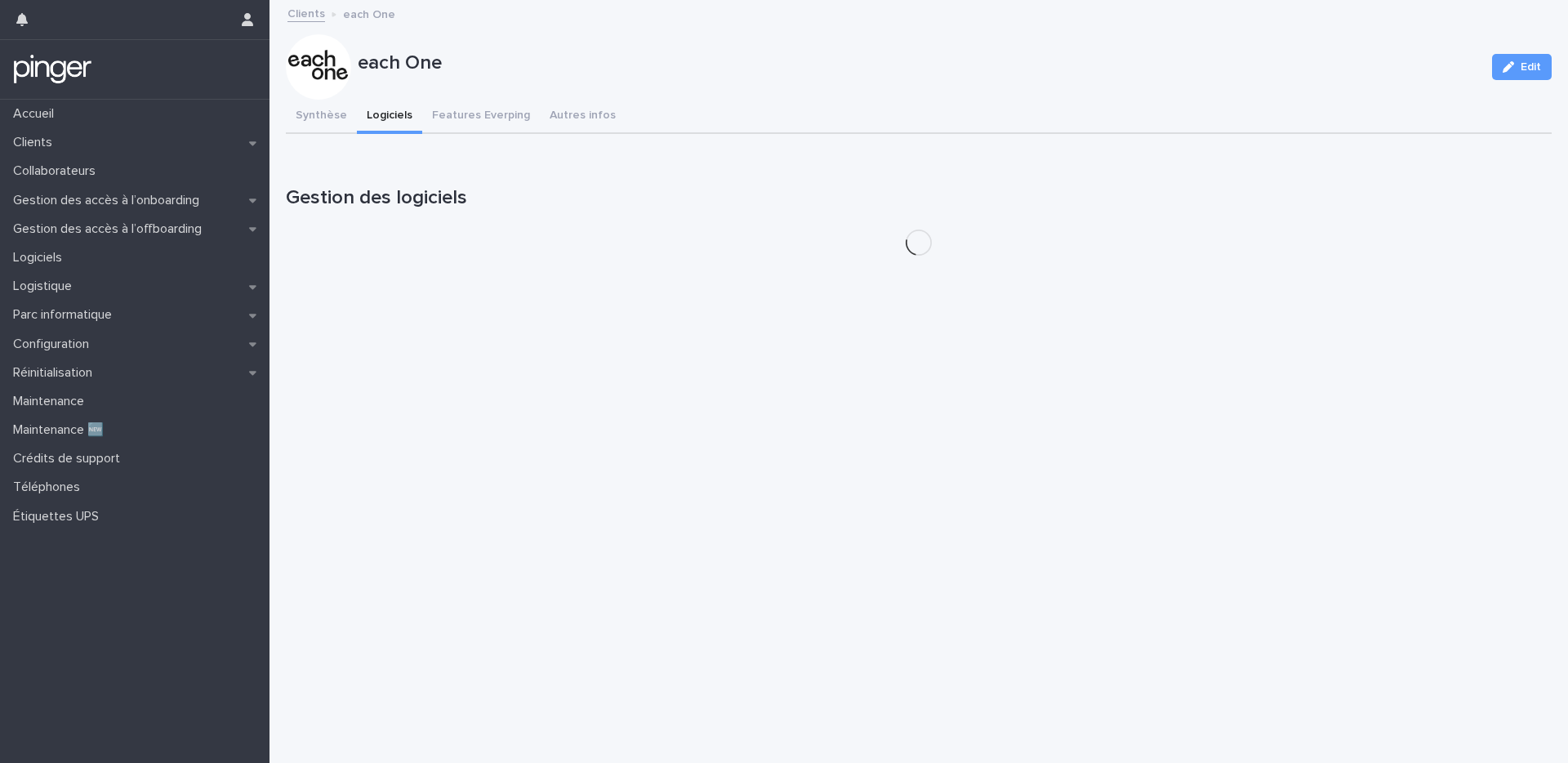
click at [761, 83] on div "each One Edit" at bounding box center [919, 66] width 1266 height 65
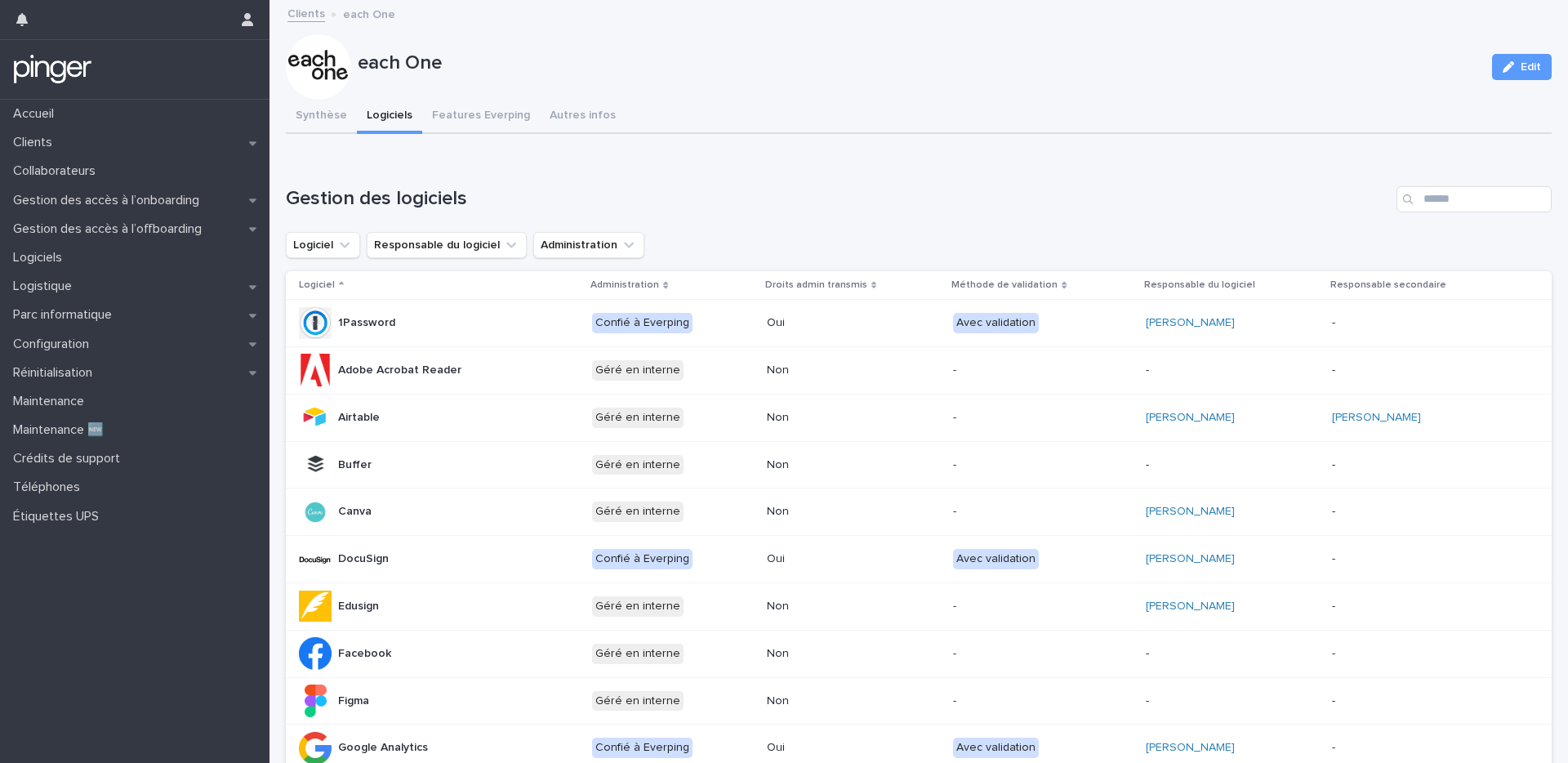
click at [761, 83] on div "each One Edit" at bounding box center [919, 66] width 1266 height 65
click at [322, 117] on button "Synthèse" at bounding box center [320, 117] width 71 height 34
